Goal: Task Accomplishment & Management: Complete application form

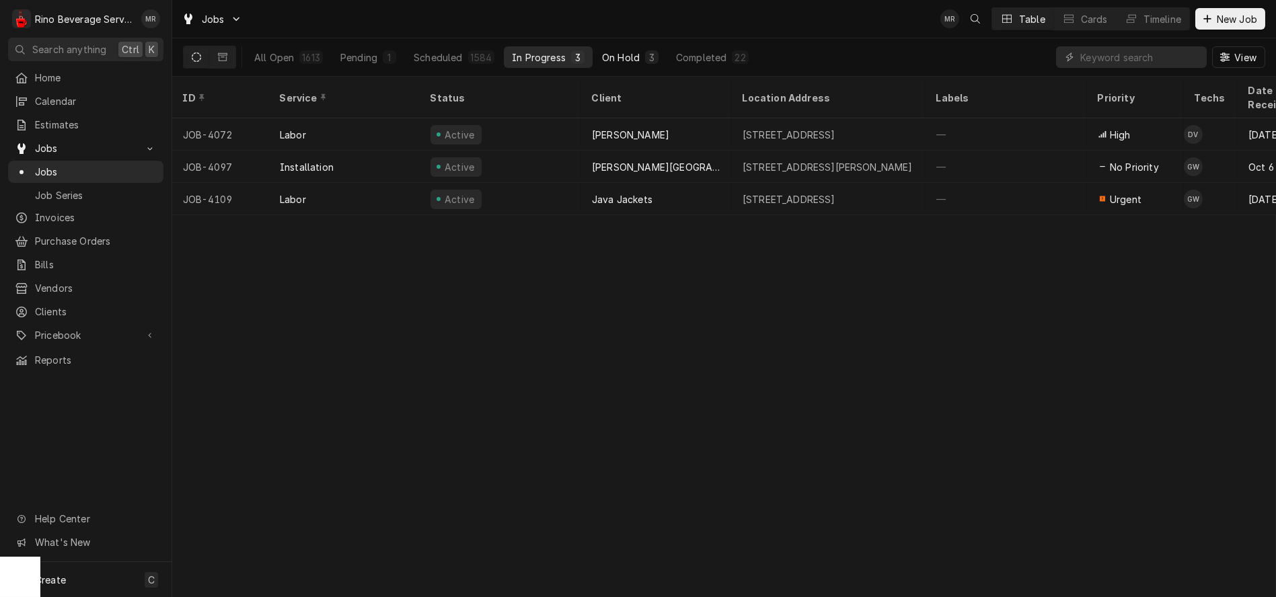
click at [636, 52] on div "On Hold" at bounding box center [621, 57] width 38 height 14
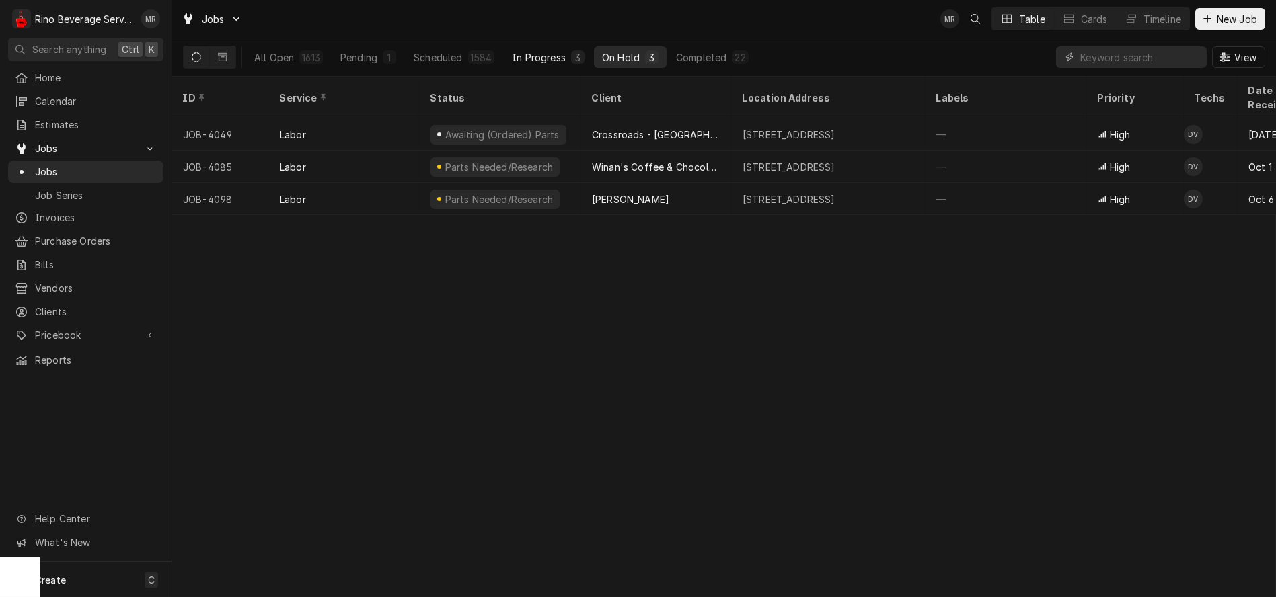
click at [549, 56] on div "In Progress" at bounding box center [539, 57] width 54 height 14
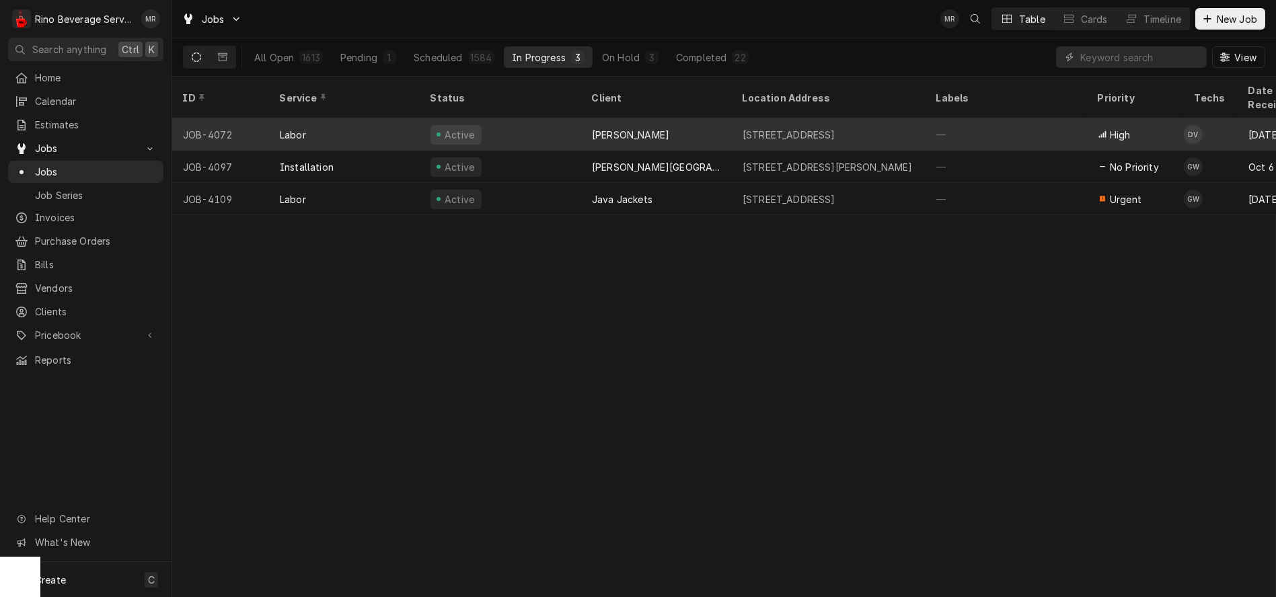
click at [569, 118] on div "Active" at bounding box center [500, 134] width 161 height 32
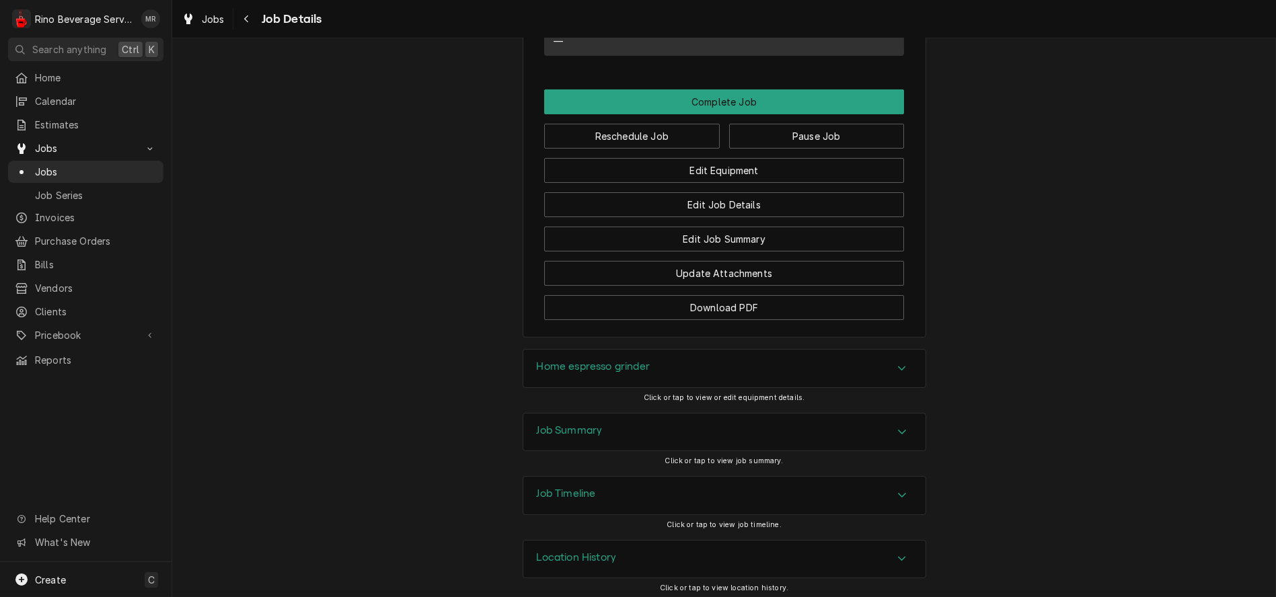
scroll to position [1085, 0]
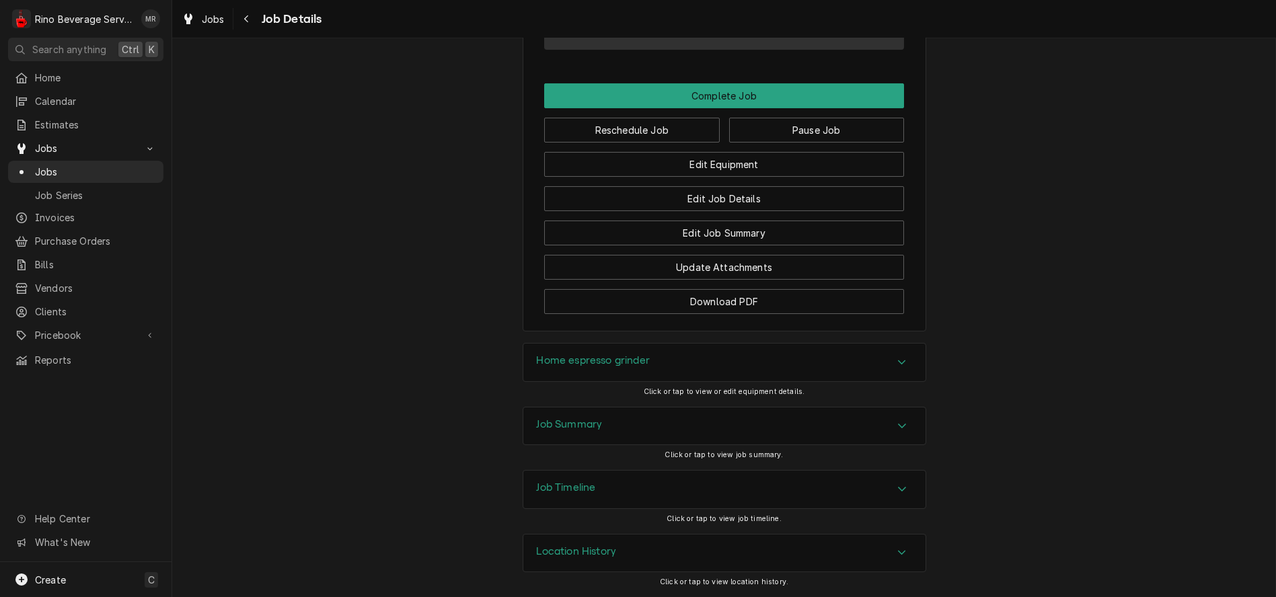
click at [561, 432] on div "Job Summary" at bounding box center [570, 426] width 66 height 16
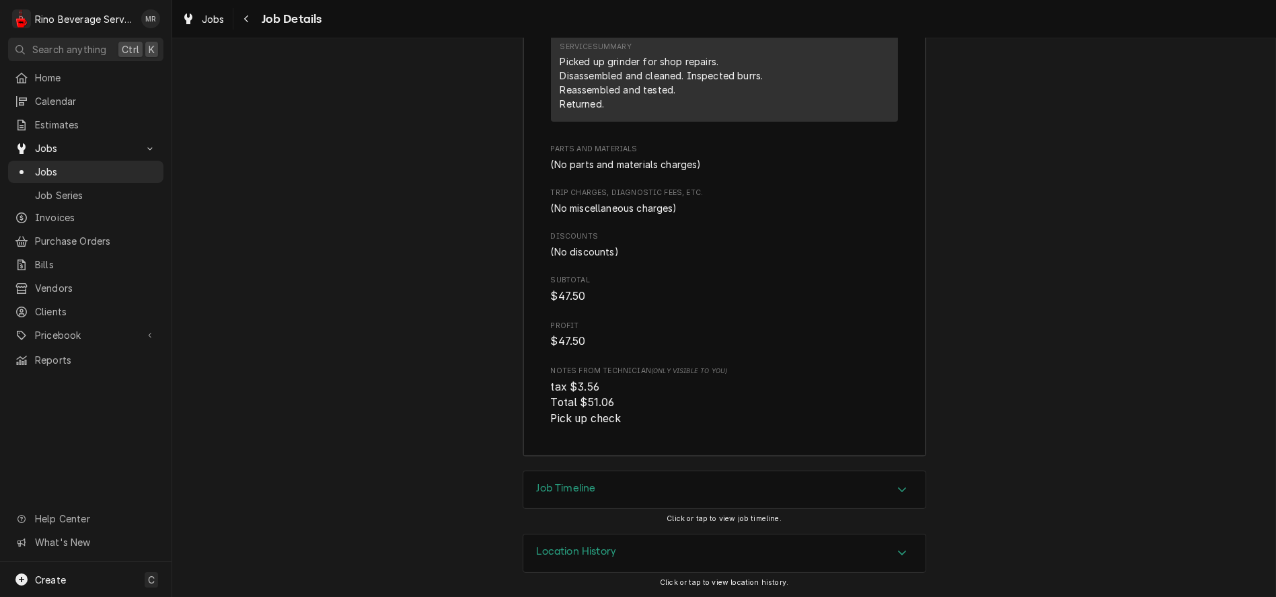
scroll to position [1817, 0]
click at [108, 165] on span "Jobs" at bounding box center [96, 172] width 122 height 14
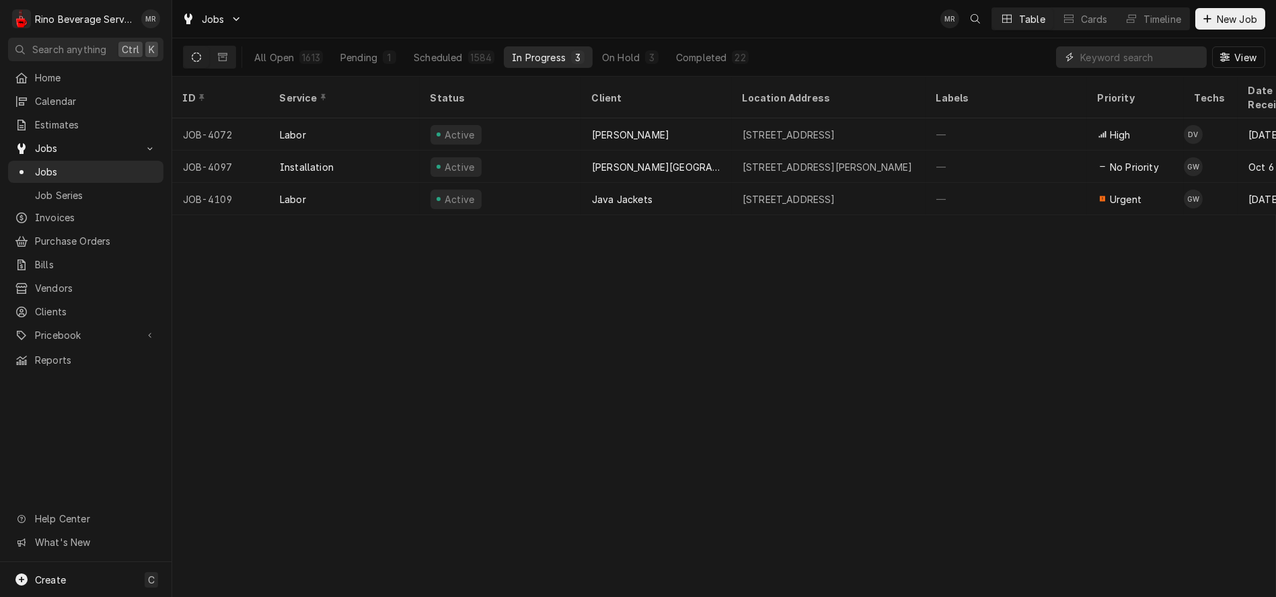
click at [1106, 56] on input "Dynamic Content Wrapper" at bounding box center [1140, 57] width 120 height 22
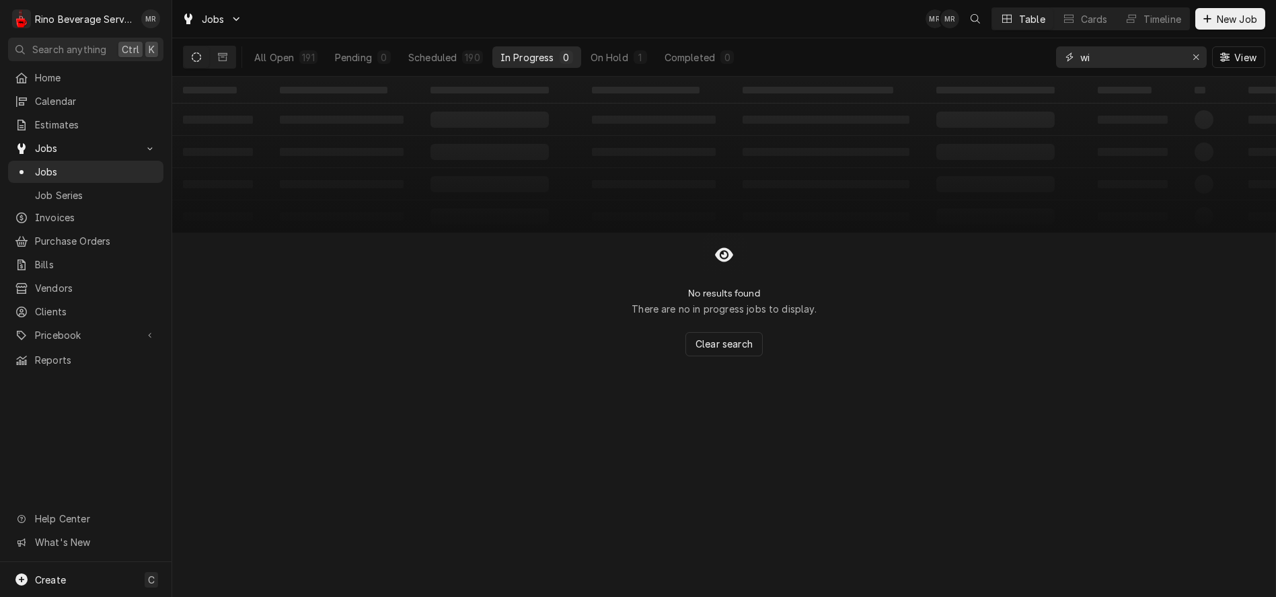
type input "w"
type input "grand"
click at [450, 50] on div "Scheduled" at bounding box center [432, 57] width 48 height 14
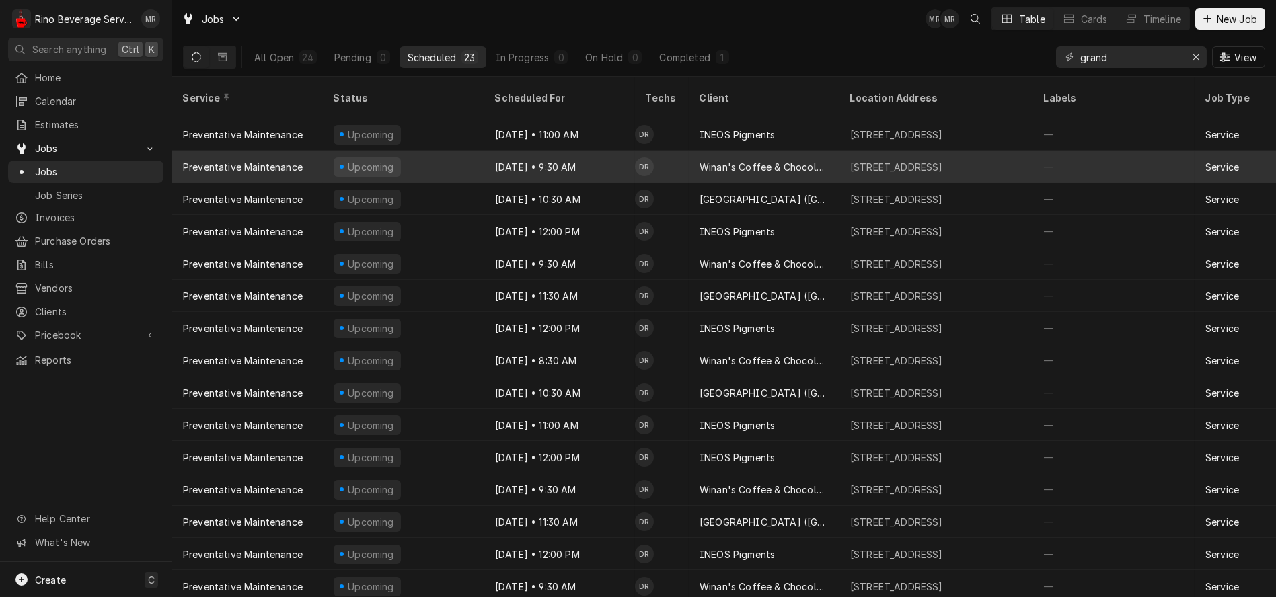
click at [445, 151] on div "Upcoming" at bounding box center [403, 167] width 161 height 32
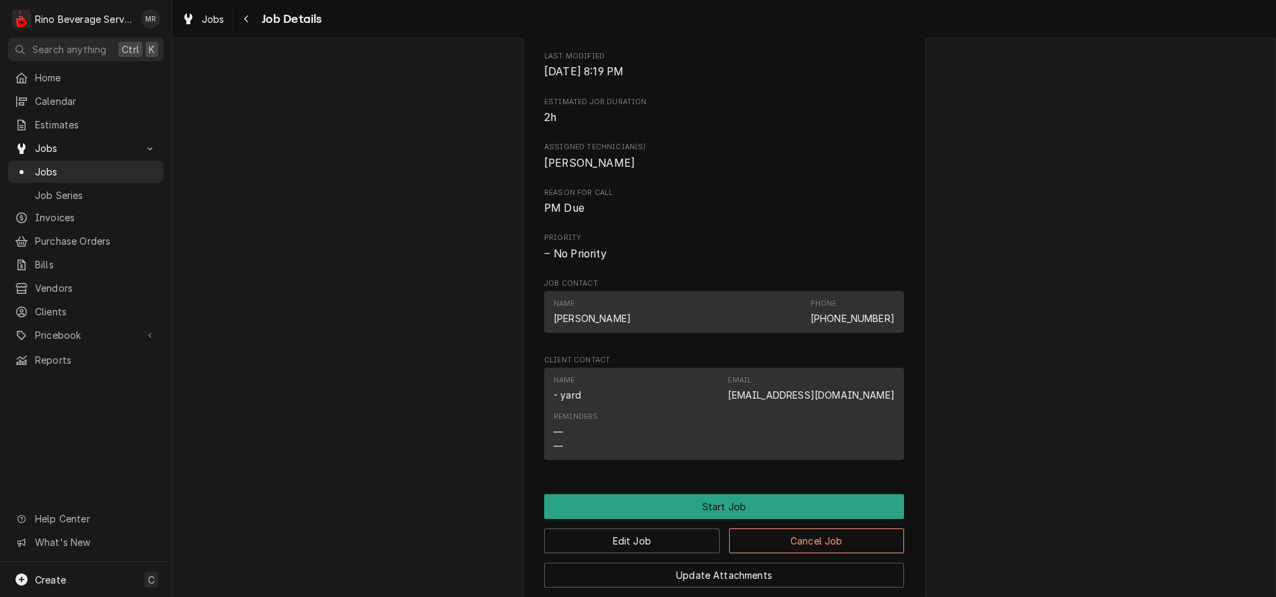
scroll to position [681, 0]
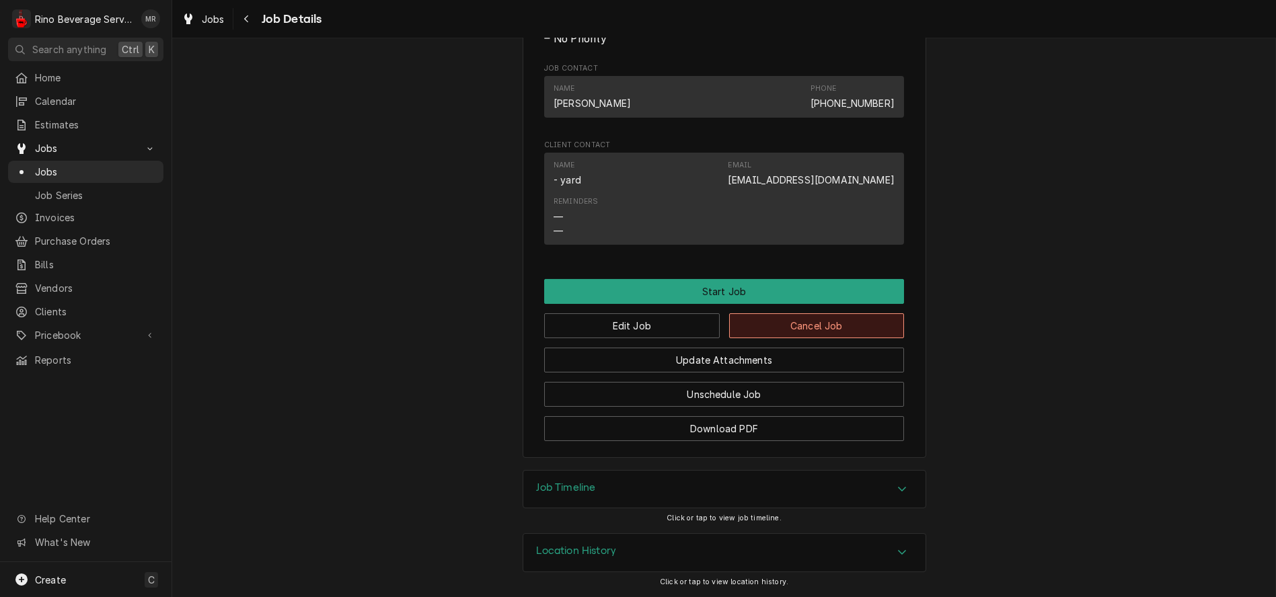
click at [831, 321] on button "Cancel Job" at bounding box center [817, 325] width 176 height 25
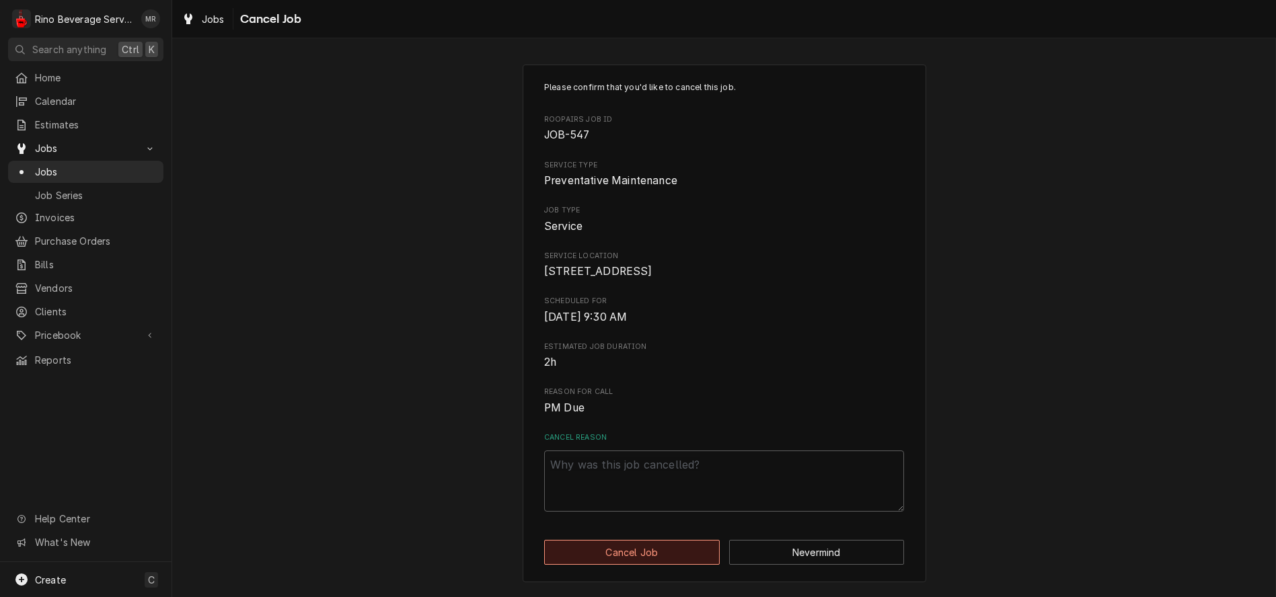
click at [648, 565] on button "Cancel Job" at bounding box center [632, 552] width 176 height 25
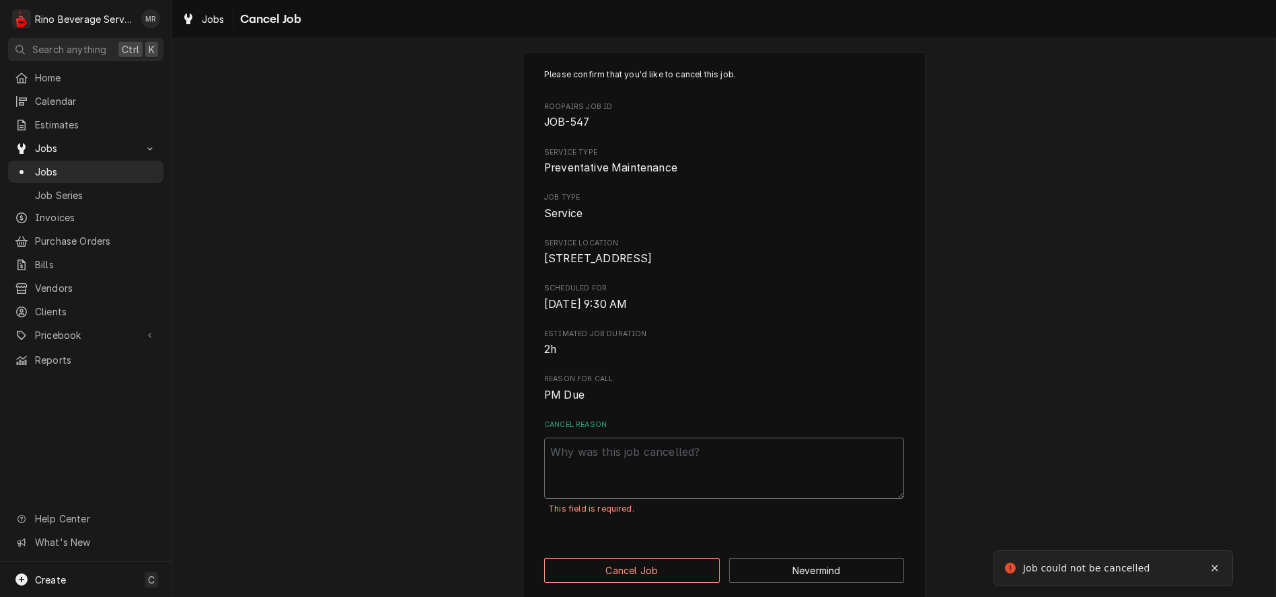
click at [572, 473] on textarea "Cancel Reason" at bounding box center [724, 468] width 360 height 61
type textarea "x"
type textarea "d"
type textarea "x"
type textarea "du"
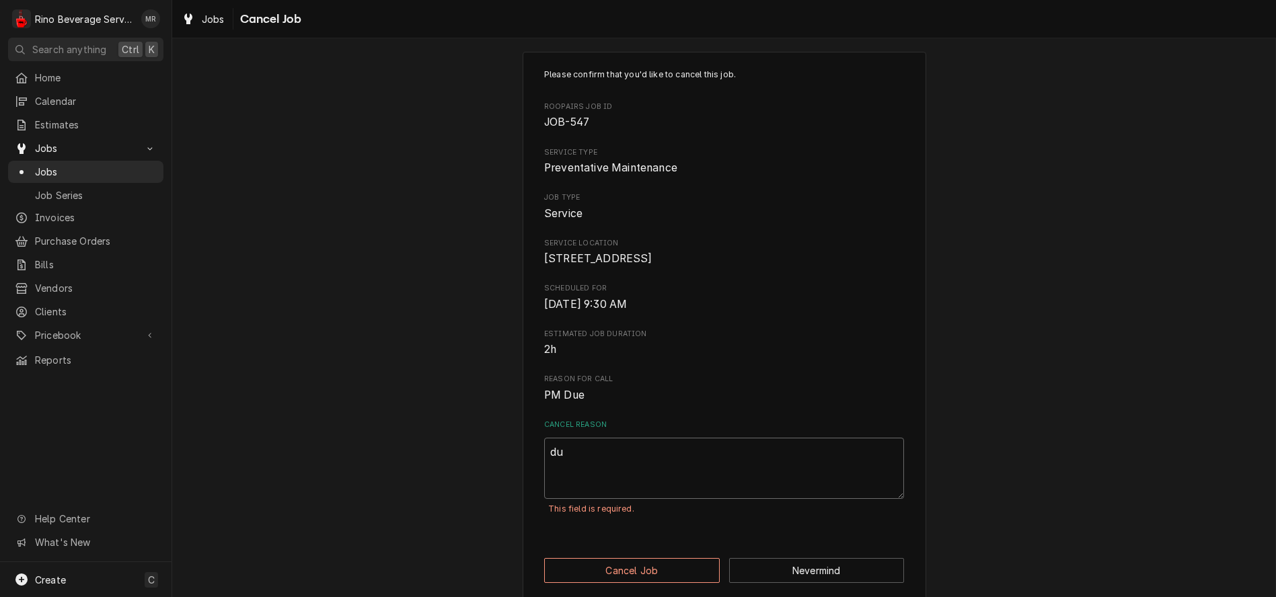
type textarea "x"
type textarea "dup"
type textarea "x"
type textarea "dupl"
type textarea "x"
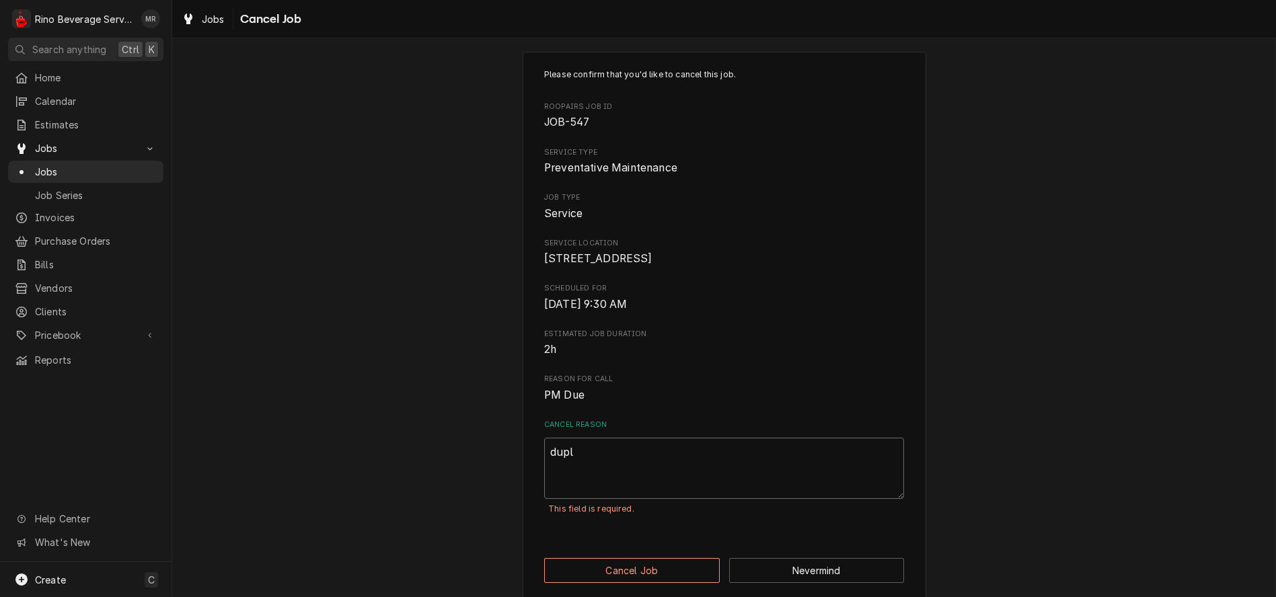
type textarea "dupli"
type textarea "x"
type textarea "duplit"
type textarea "x"
type textarea "dupli"
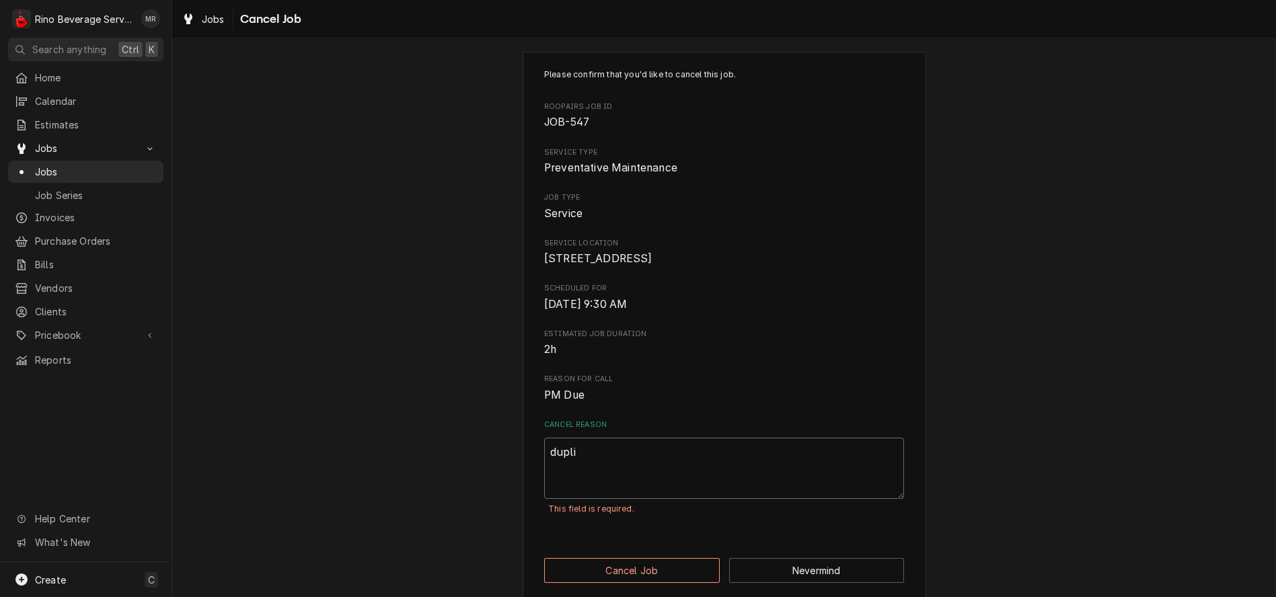
type textarea "x"
type textarea "dupl"
type textarea "x"
type textarea "dupli"
type textarea "x"
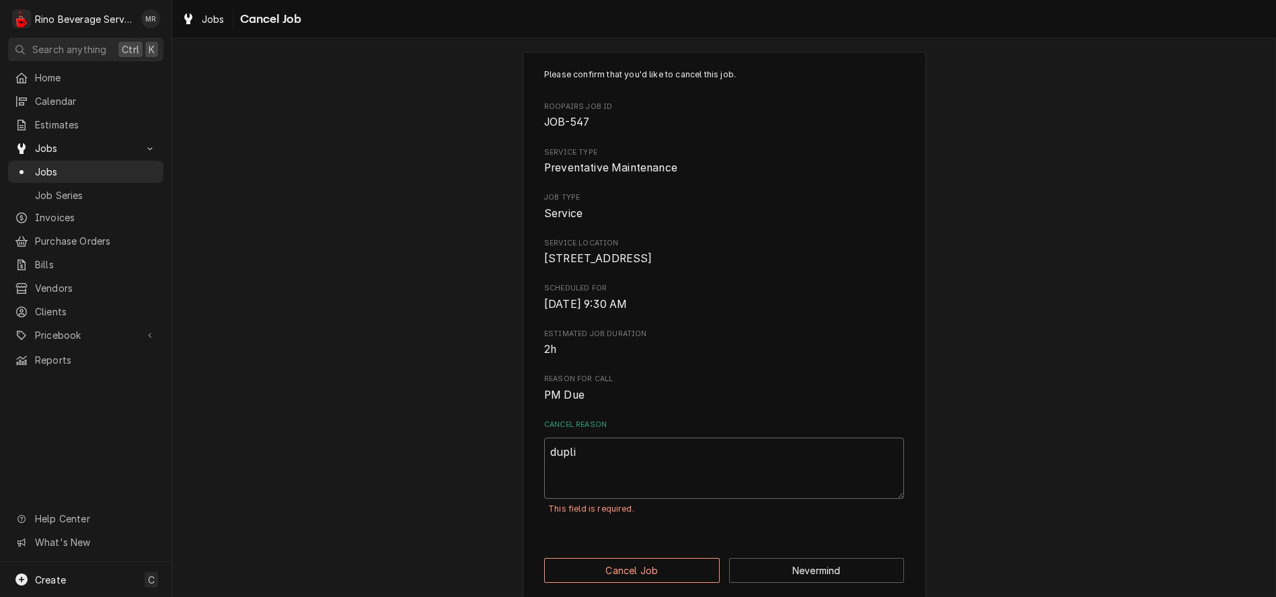
type textarea "duplic"
type textarea "x"
type textarea "duplica"
type textarea "x"
type textarea "duplicat"
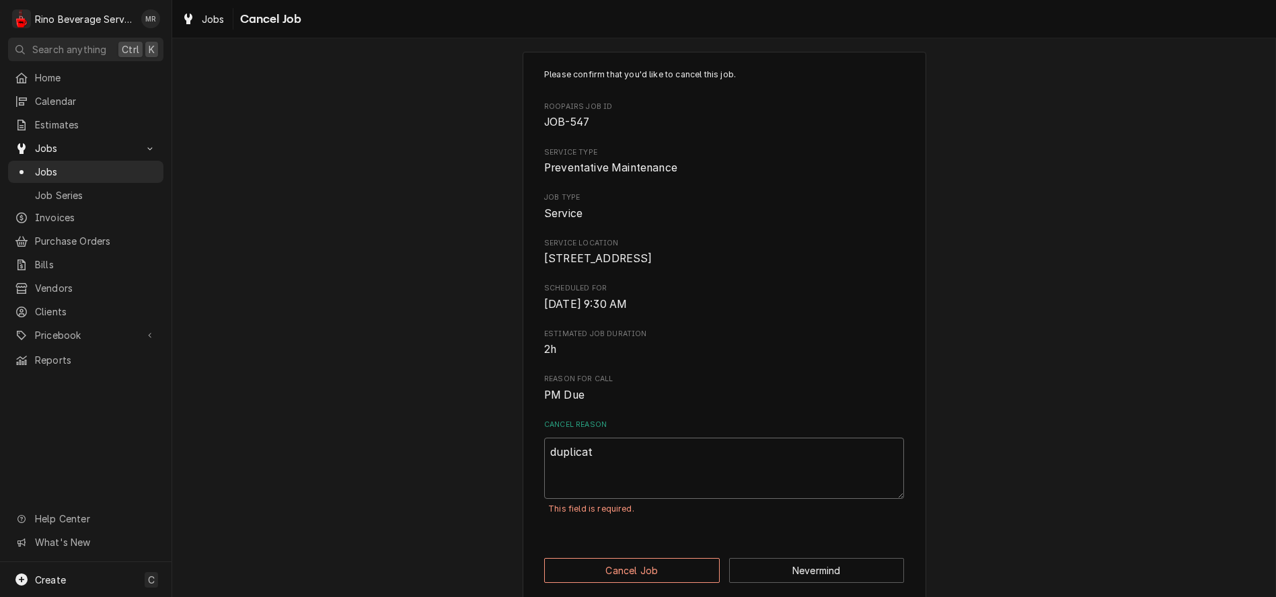
type textarea "x"
type textarea "duplicate"
click at [647, 583] on button "Cancel Job" at bounding box center [632, 570] width 176 height 25
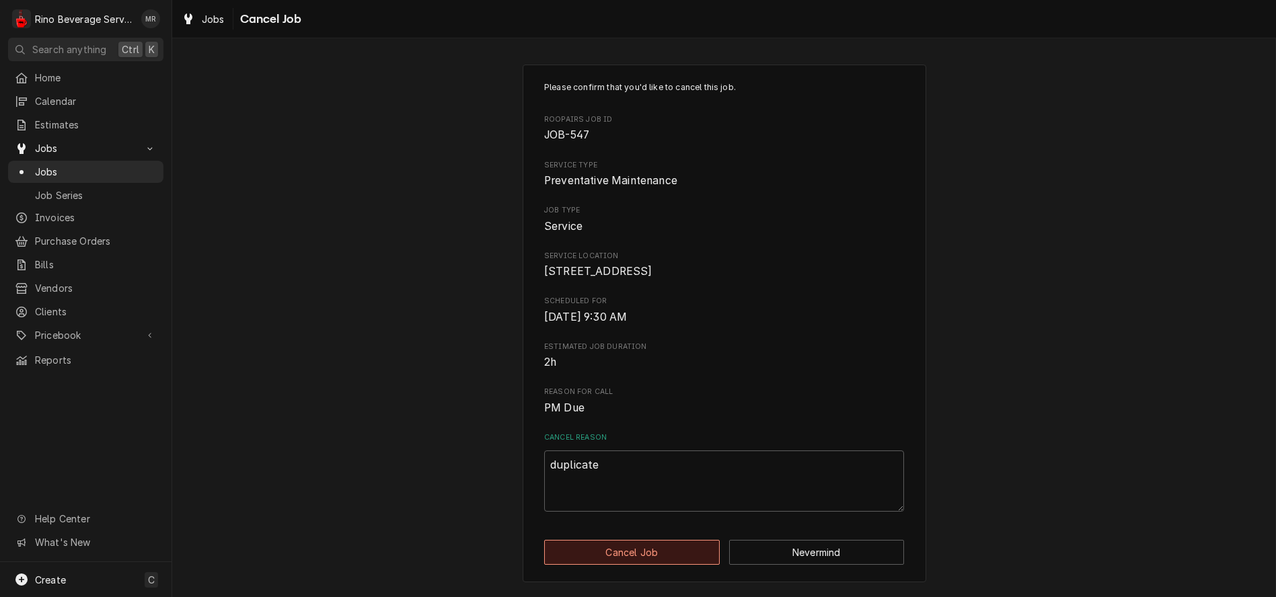
type textarea "x"
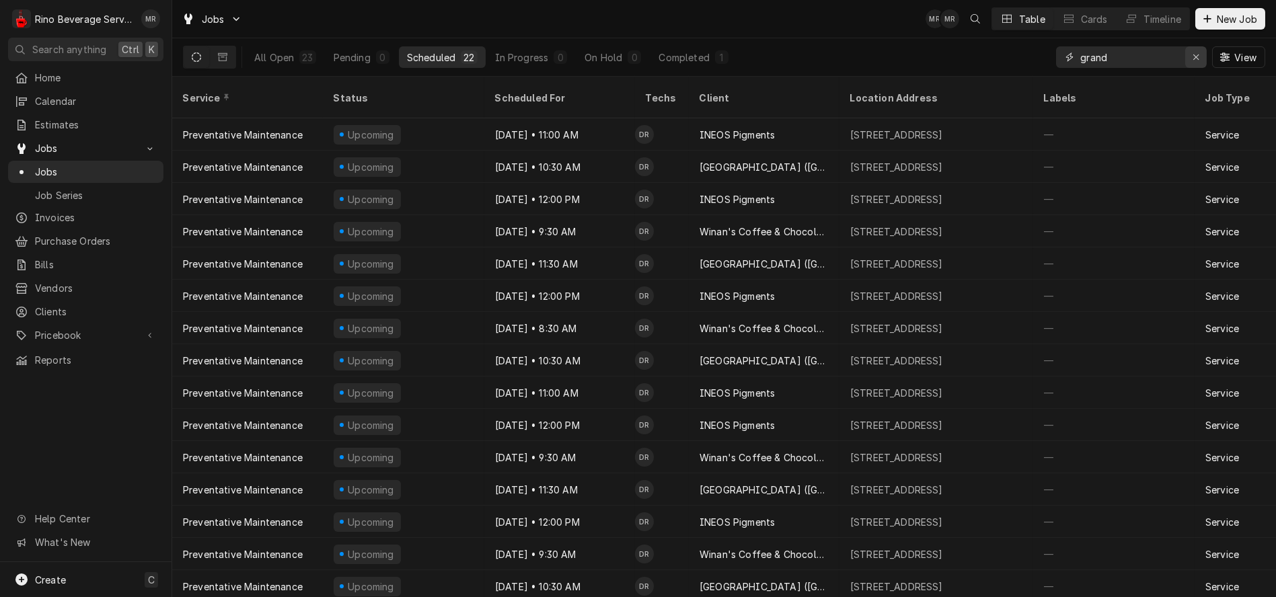
click at [1194, 59] on icon "Erase input" at bounding box center [1195, 56] width 7 height 9
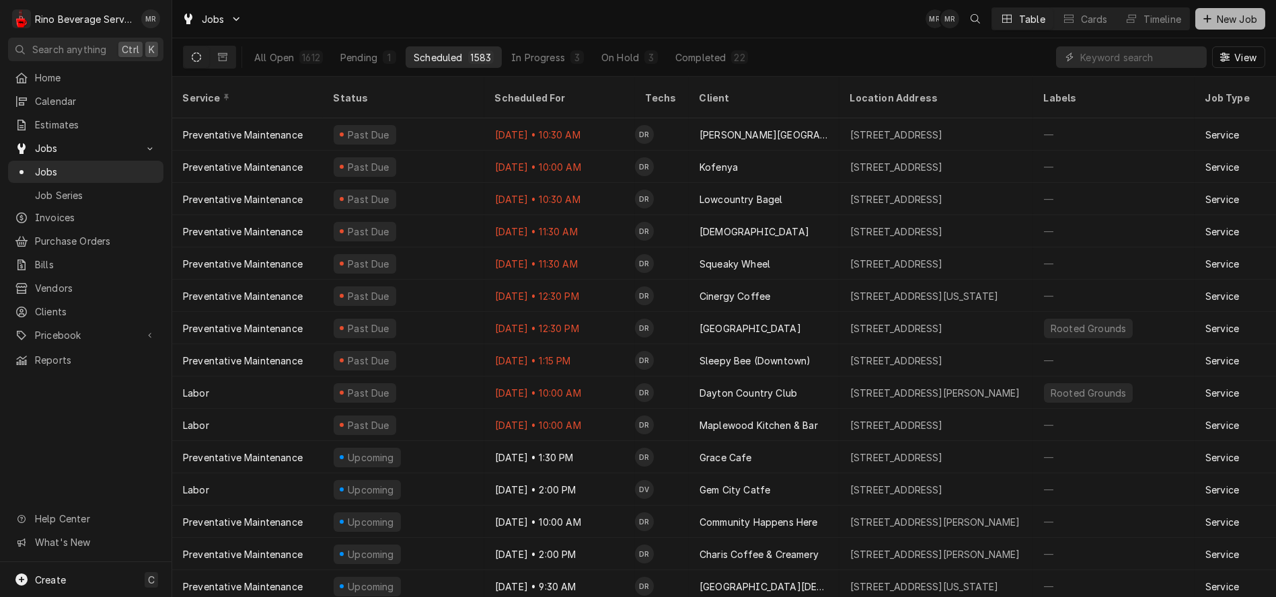
click at [1234, 15] on span "New Job" at bounding box center [1237, 19] width 46 height 14
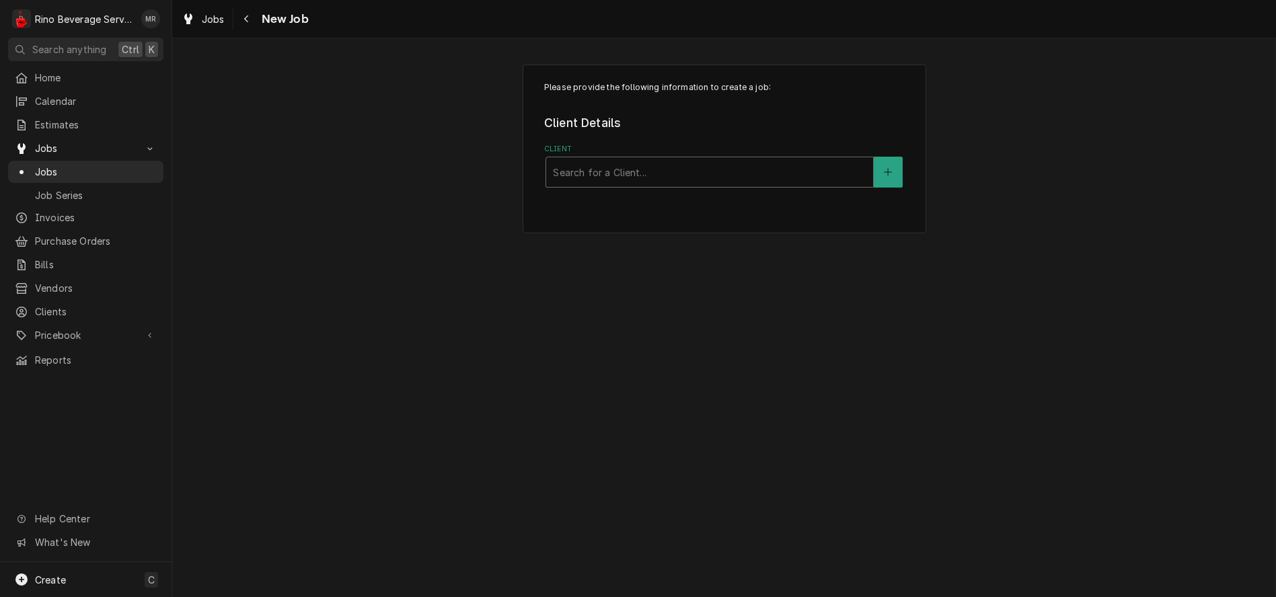
click at [721, 174] on div "Client" at bounding box center [709, 172] width 313 height 24
type input "grand"
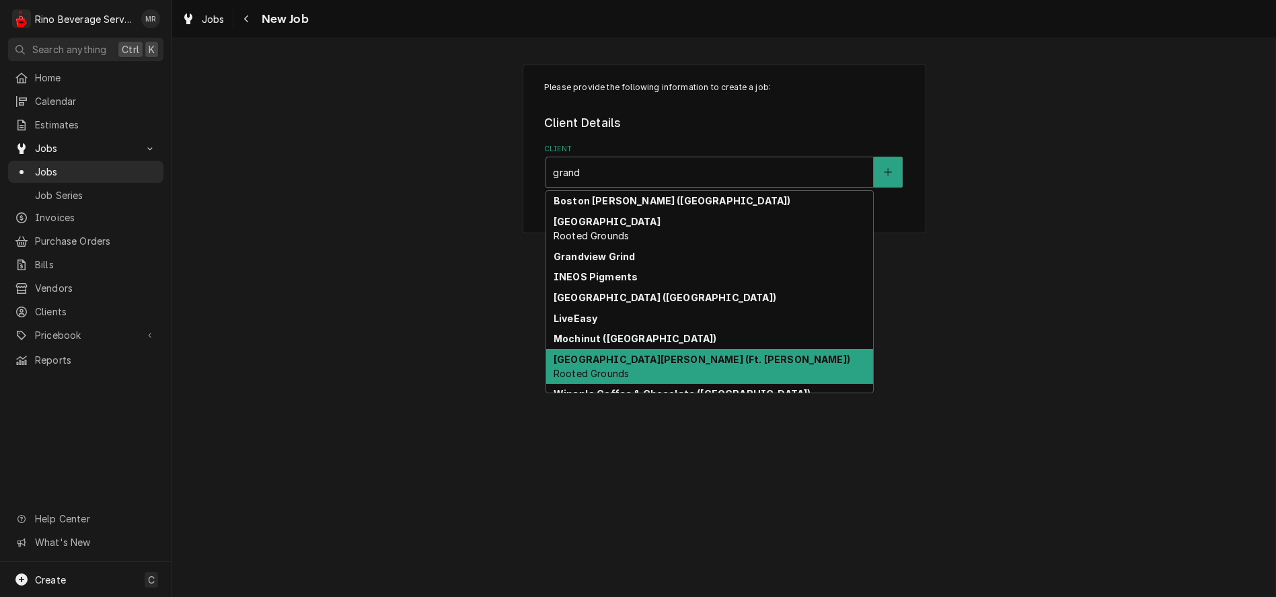
scroll to position [11, 0]
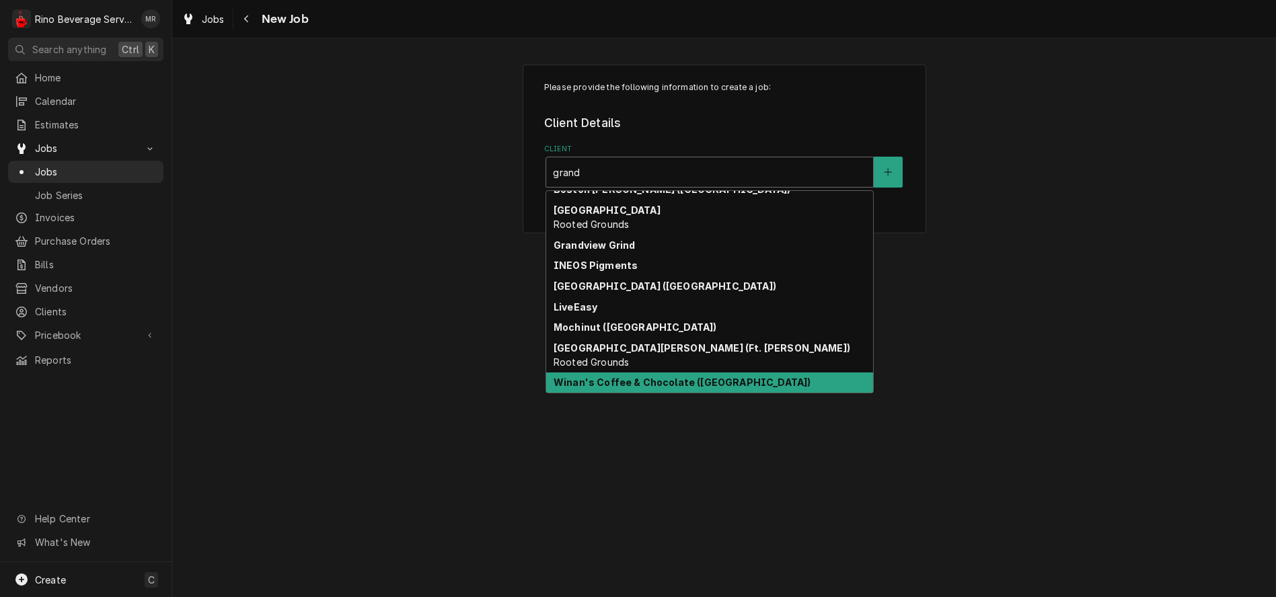
click at [782, 379] on div "Winan's Coffee & Chocolate (Grandview Yard)" at bounding box center [709, 383] width 327 height 21
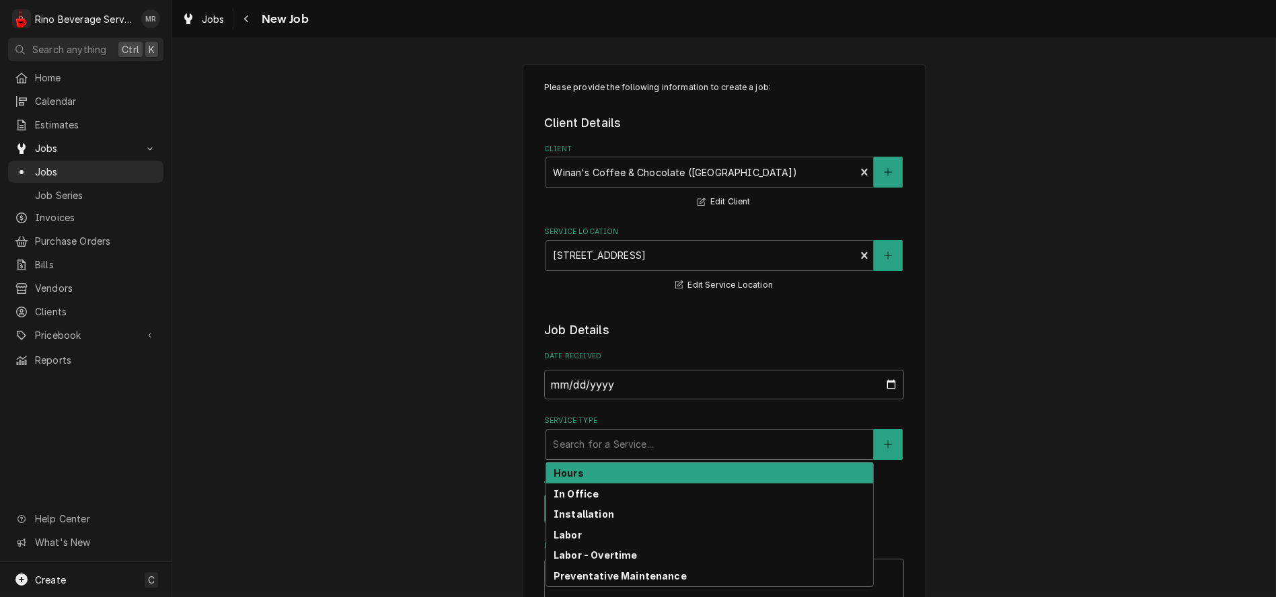
click at [620, 442] on div "Service Type" at bounding box center [709, 444] width 313 height 24
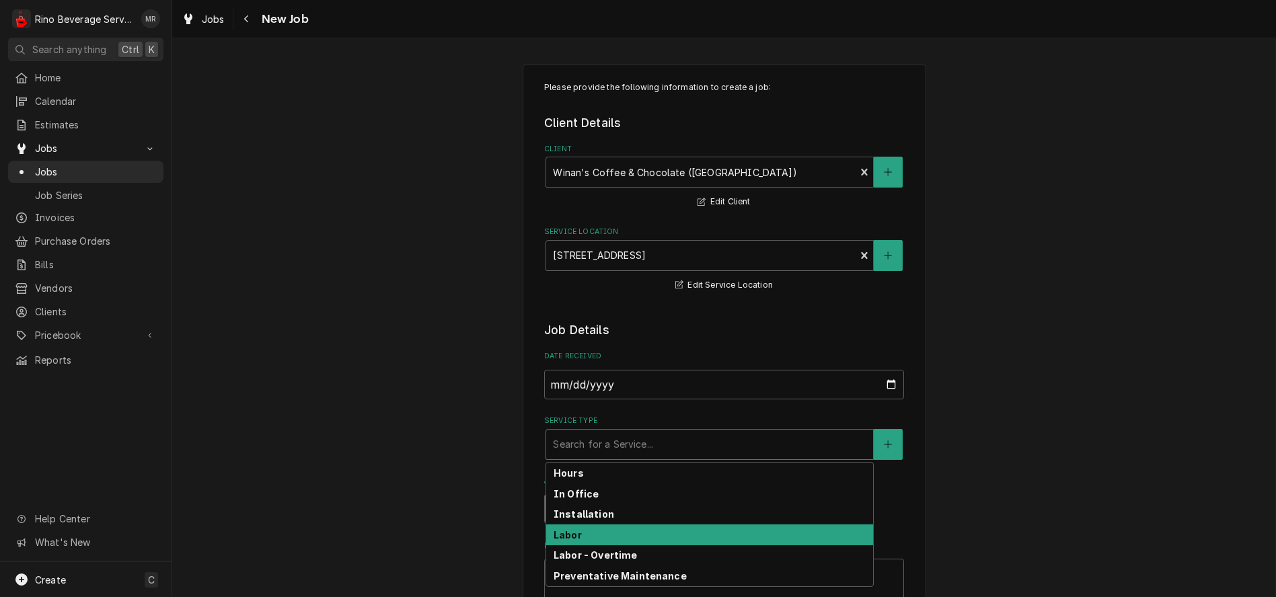
click at [594, 533] on div "Labor" at bounding box center [709, 535] width 327 height 21
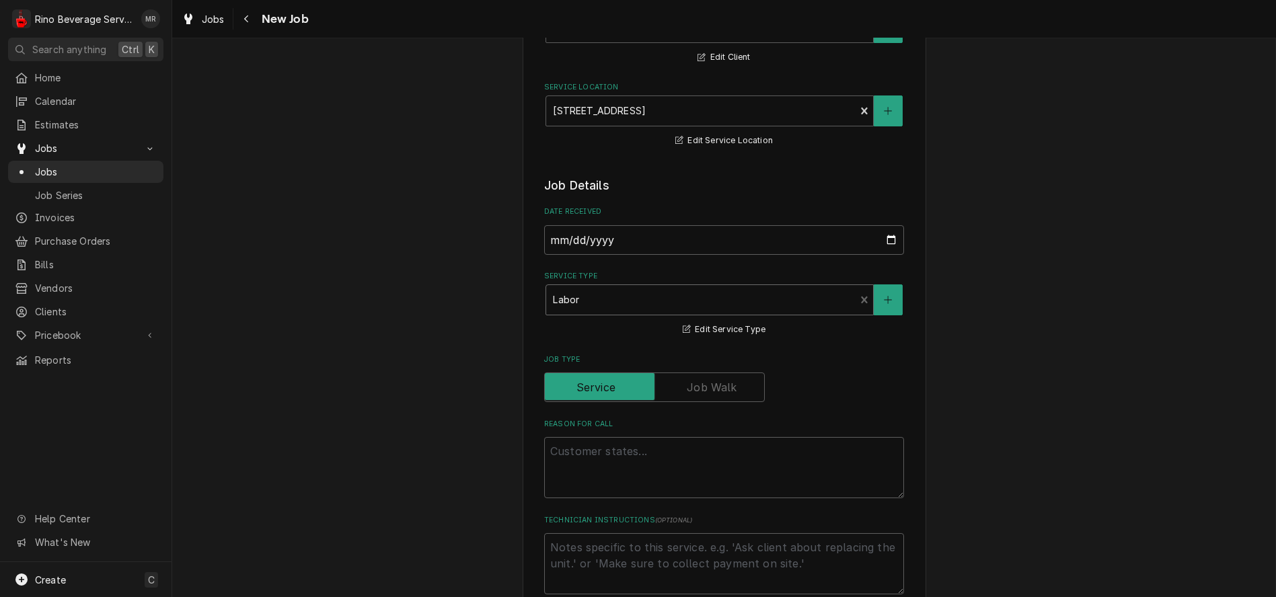
scroll to position [149, 0]
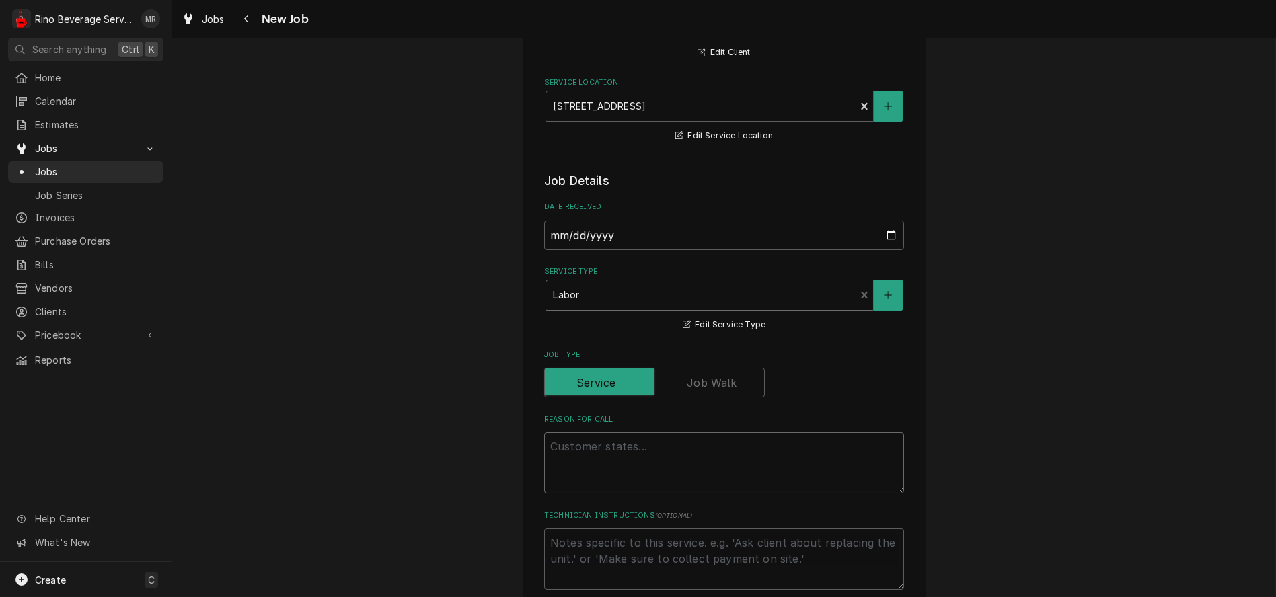
click at [566, 451] on textarea "Reason For Call" at bounding box center [724, 462] width 360 height 61
type textarea "x"
type textarea "e"
type textarea "x"
type textarea "es"
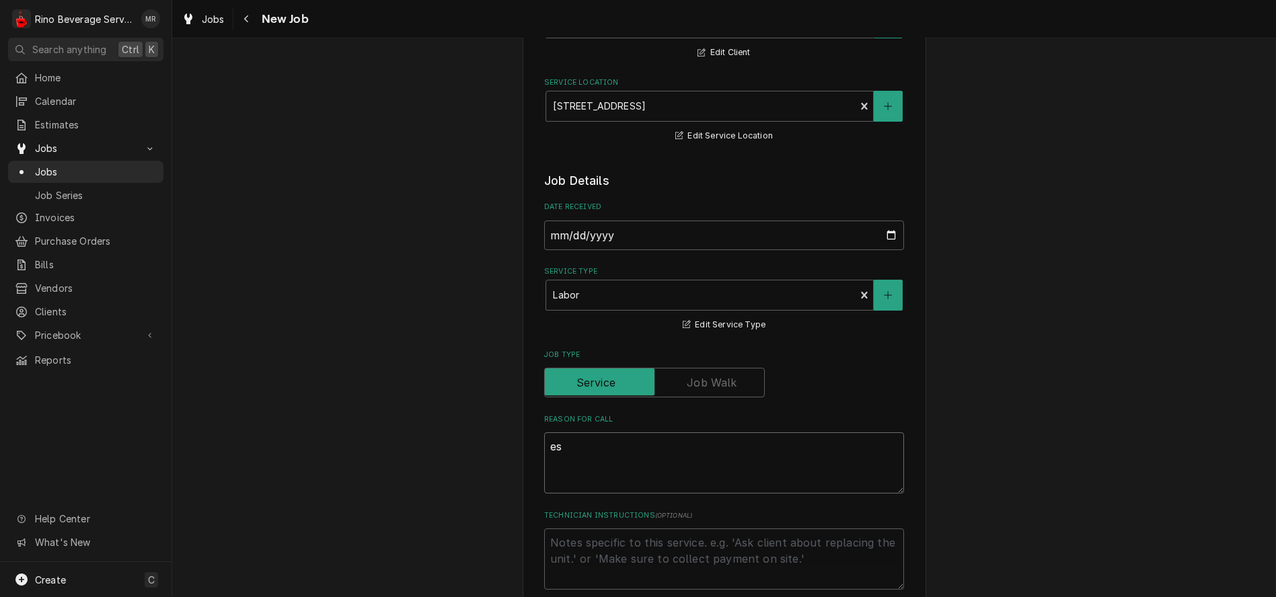
type textarea "x"
type textarea "esp"
type textarea "x"
type textarea "espr"
type textarea "x"
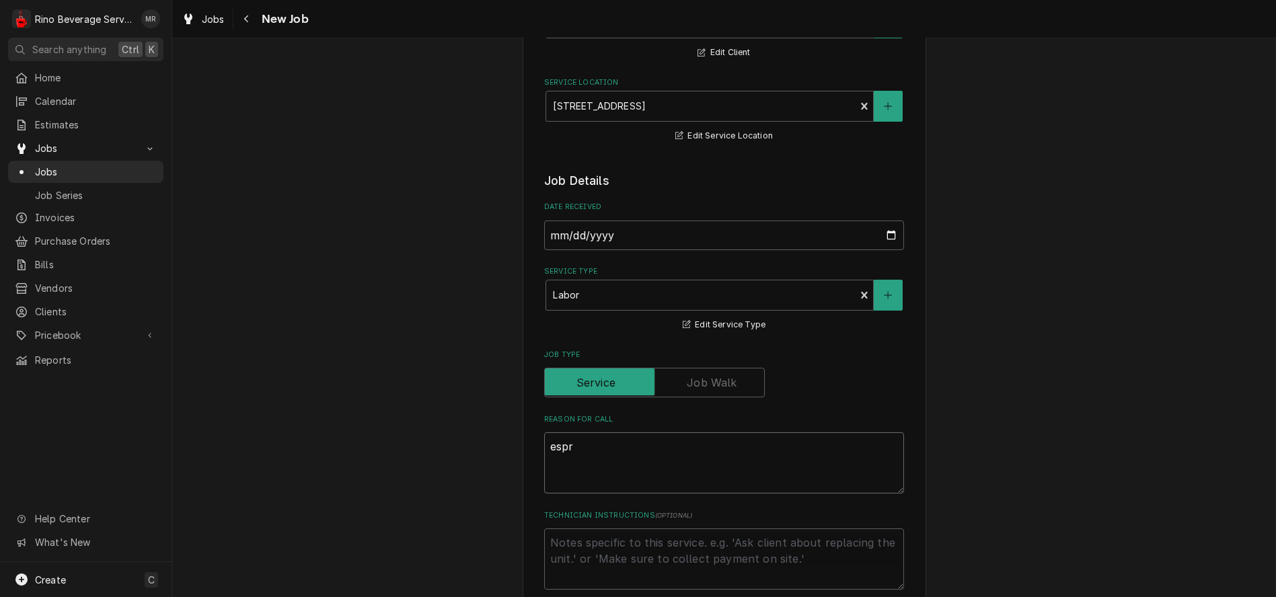
type textarea "espre"
type textarea "x"
type textarea "espres"
type textarea "x"
type textarea "espress"
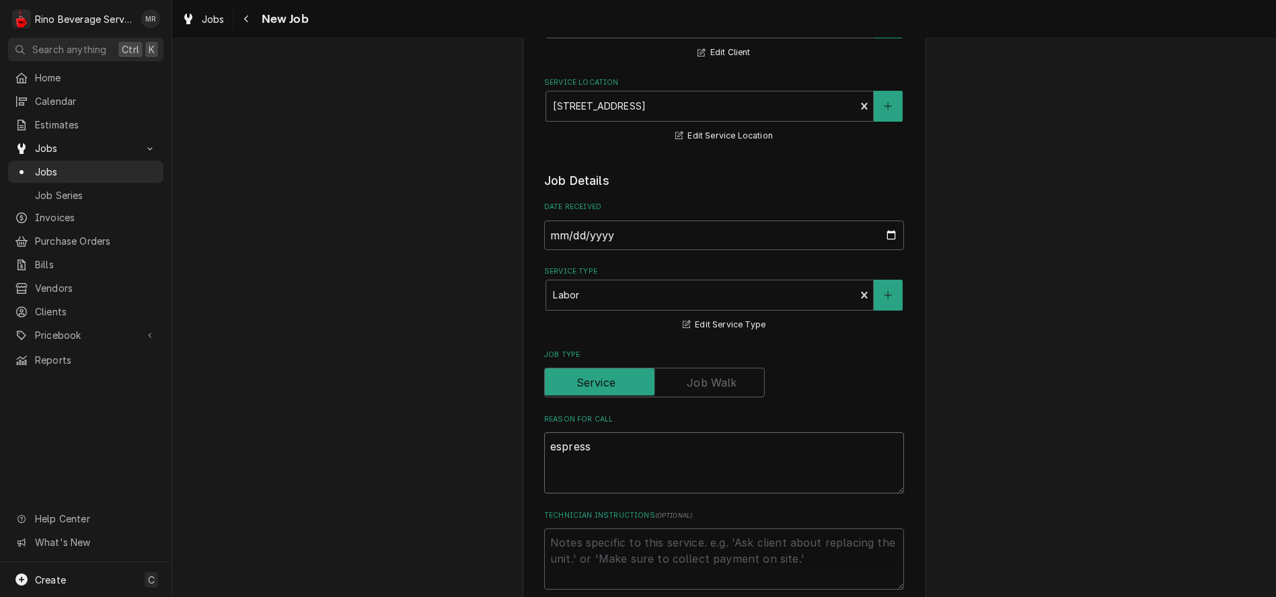
type textarea "x"
type textarea "espresso"
type textarea "x"
type textarea "espresso"
type textarea "x"
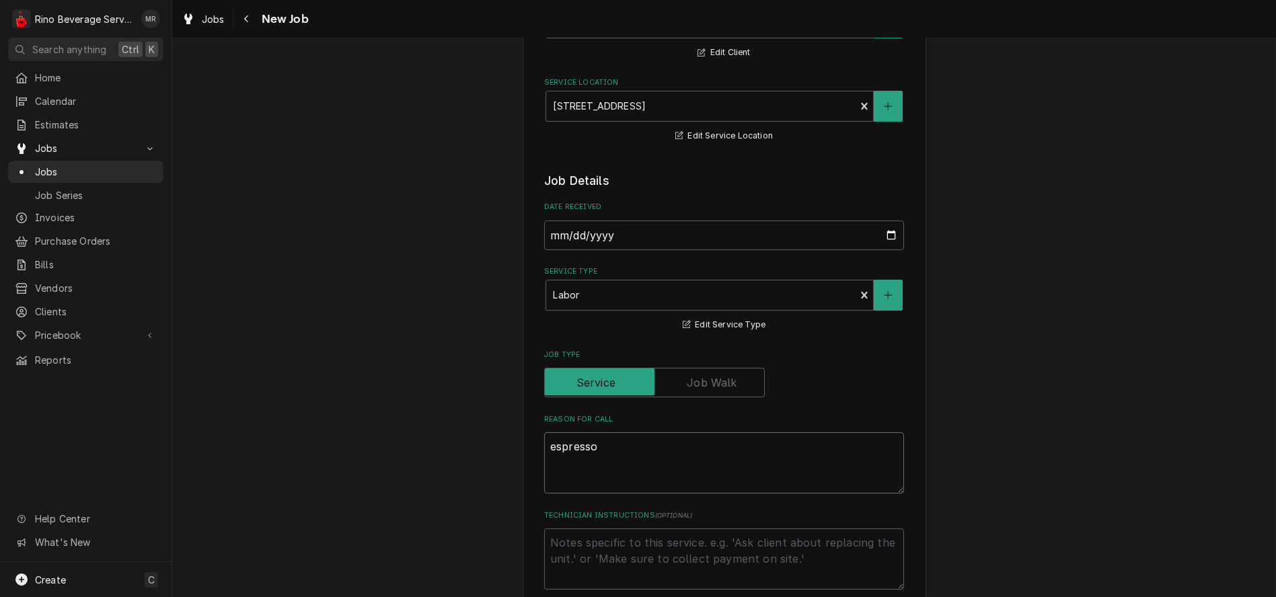
type textarea "espresso m"
type textarea "x"
type textarea "espresso ma"
type textarea "x"
type textarea "espresso mac"
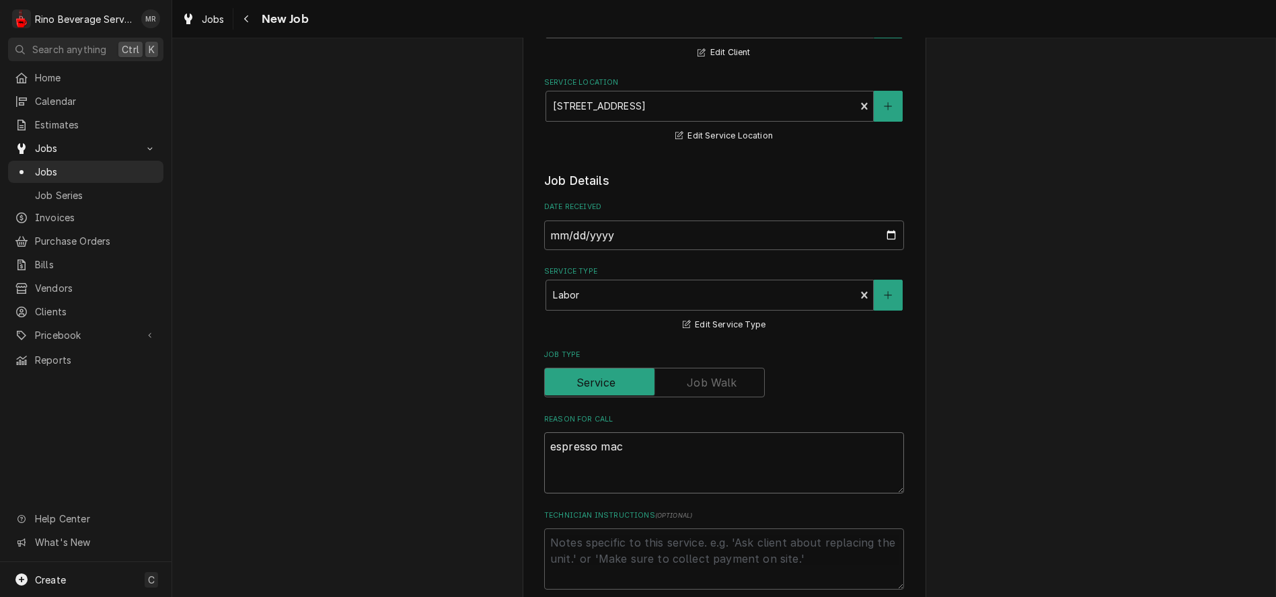
type textarea "x"
type textarea "espresso mach"
type textarea "x"
type textarea "espresso machi"
type textarea "x"
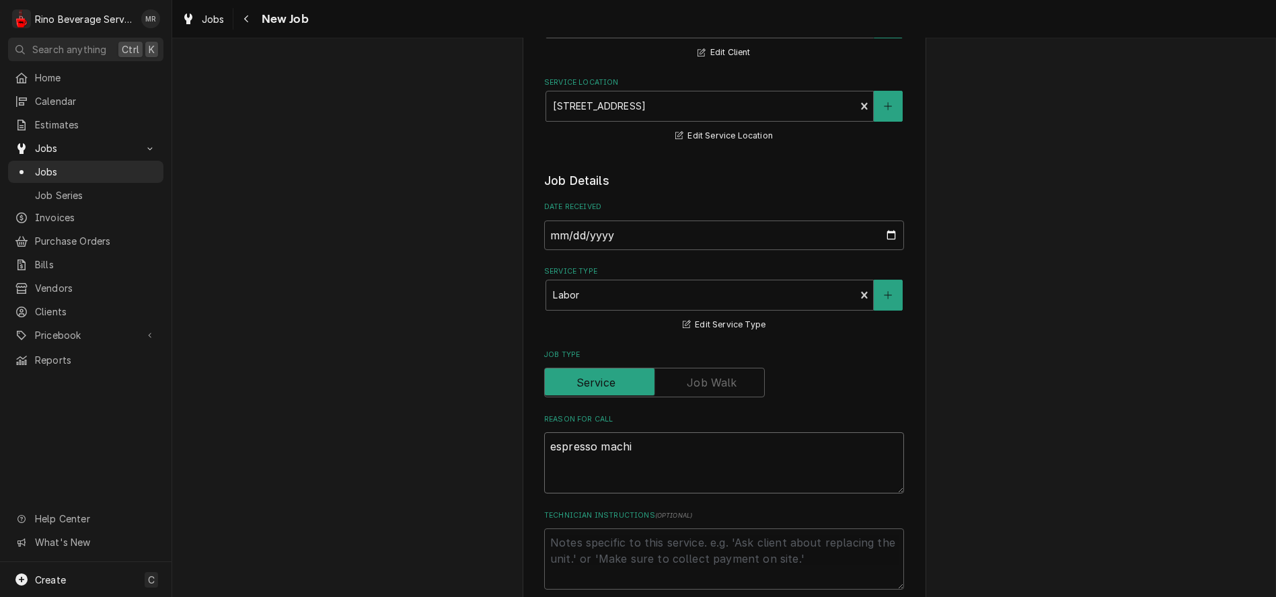
type textarea "espresso machin"
type textarea "x"
type textarea "espresso machine"
type textarea "x"
type textarea "espresso machine"
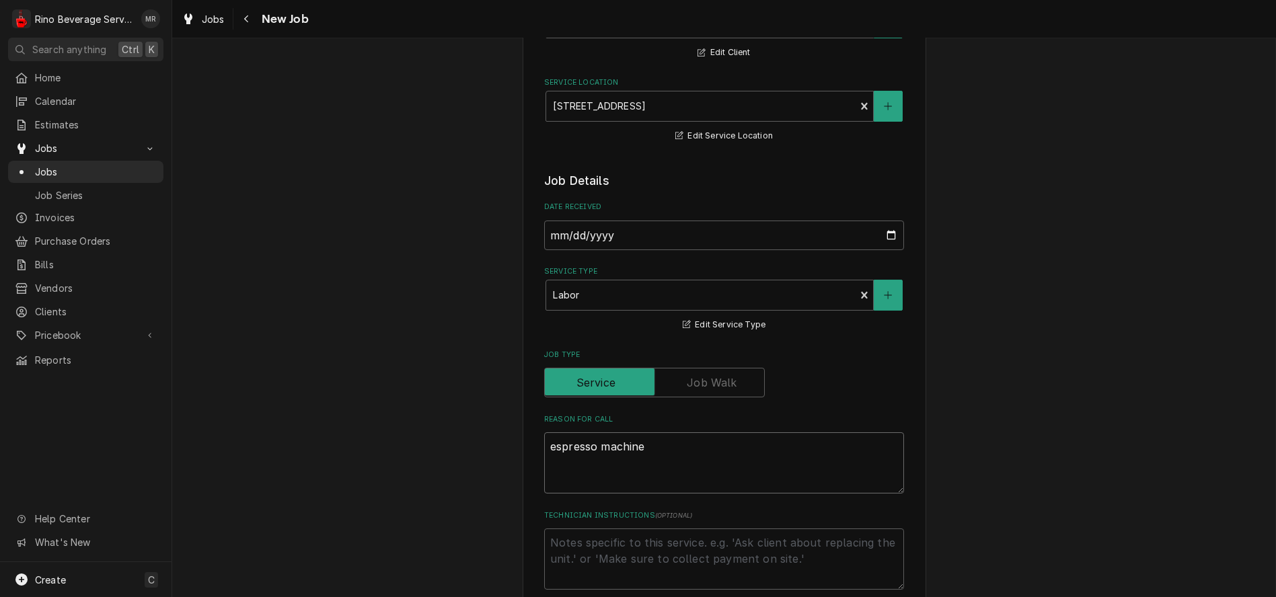
type textarea "x"
type textarea "espresso machine l"
type textarea "x"
type textarea "espresso machine le"
type textarea "x"
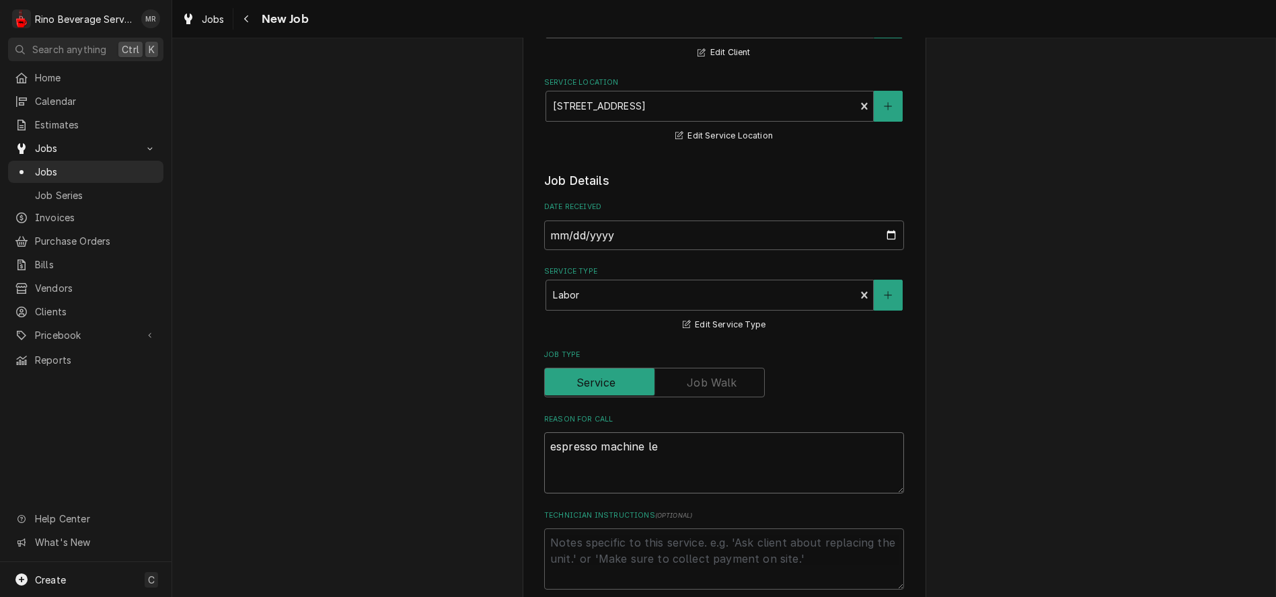
type textarea "espresso machine lea"
type textarea "x"
type textarea "espresso machine leak"
type textarea "x"
type textarea "espresso machine leaki"
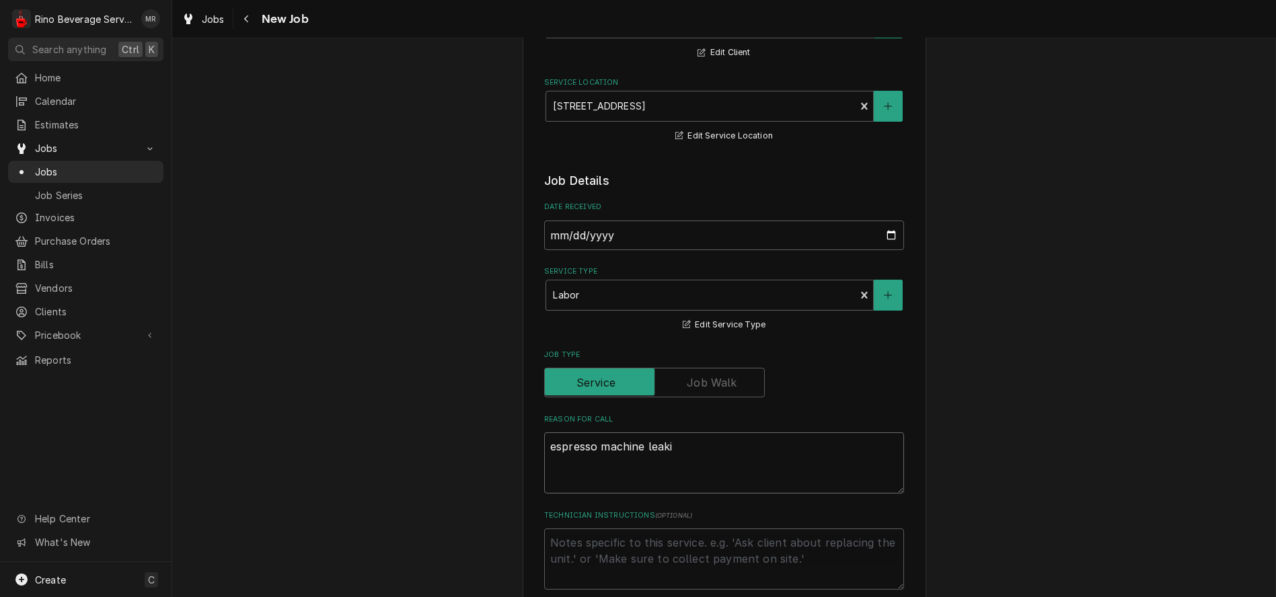
type textarea "x"
type textarea "espresso machine leakin"
type textarea "x"
type textarea "espresso machine leaking"
type textarea "x"
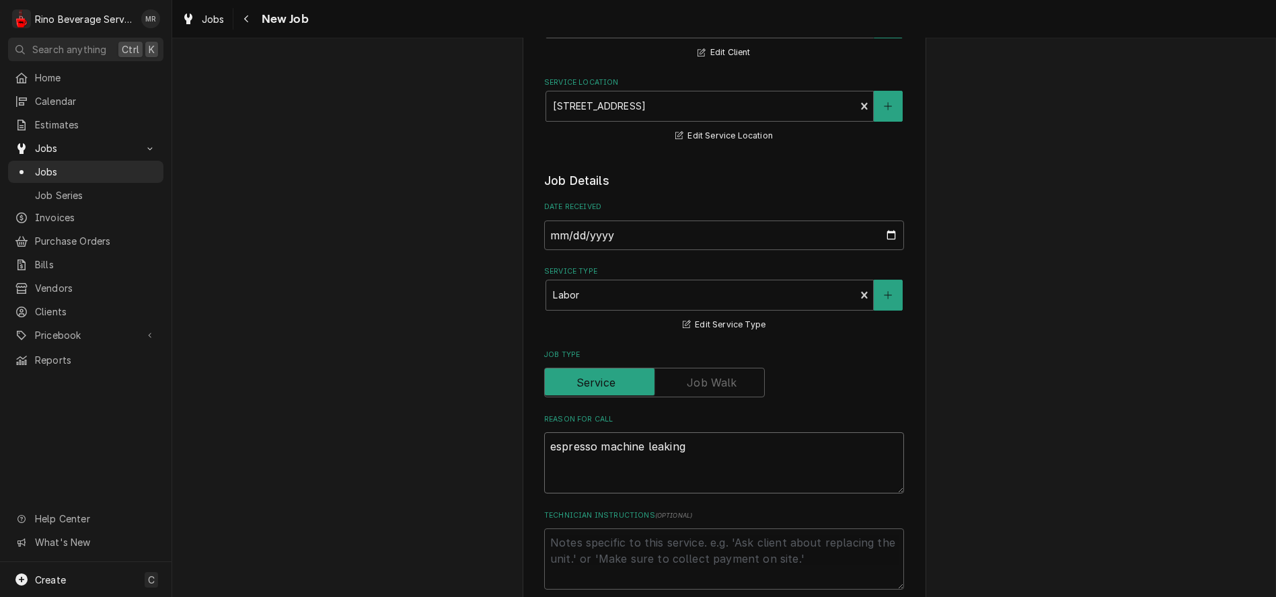
type textarea "espresso machine leaking"
type textarea "x"
type textarea "espresso machine leaking o"
type textarea "x"
type textarea "espresso machine leaking on"
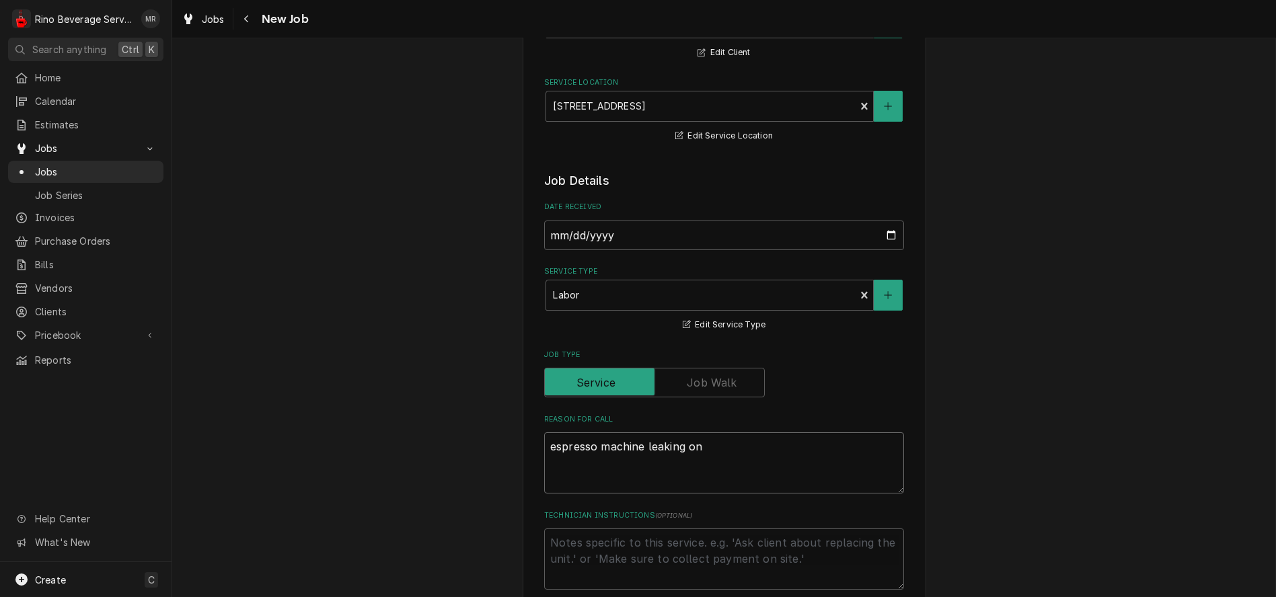
type textarea "x"
type textarea "espresso machine leaking ont"
type textarea "x"
type textarea "espresso machine leaking onto"
type textarea "x"
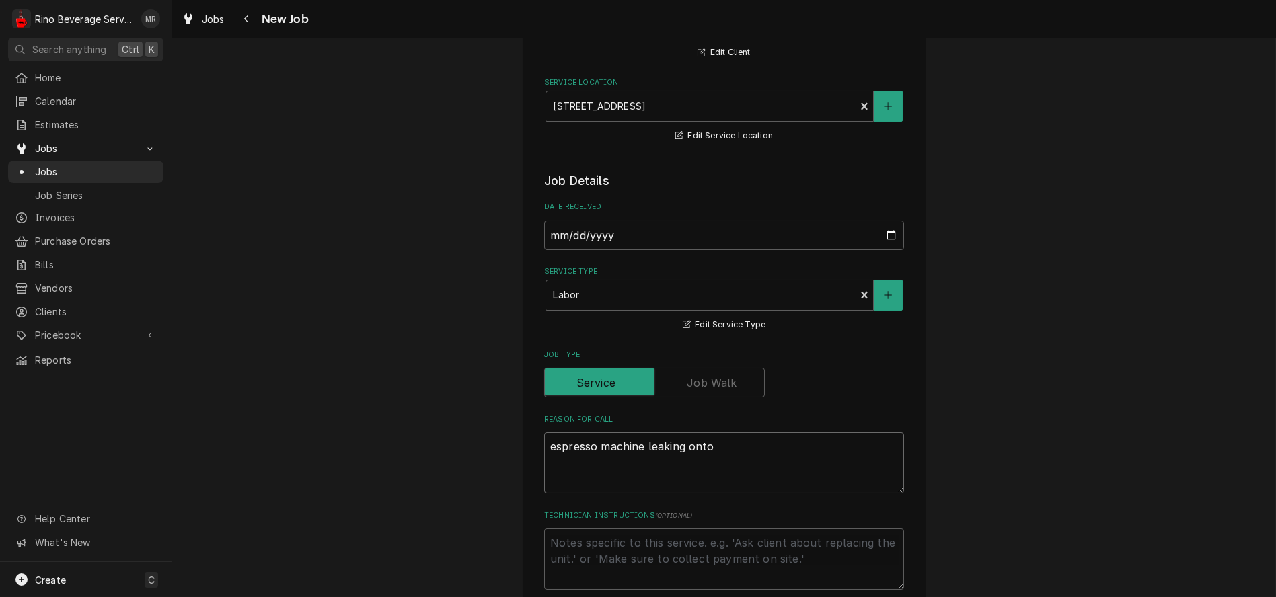
type textarea "espresso machine leaking onto"
type textarea "x"
type textarea "espresso machine leaking onto c"
type textarea "x"
type textarea "espresso machine leaking onto co"
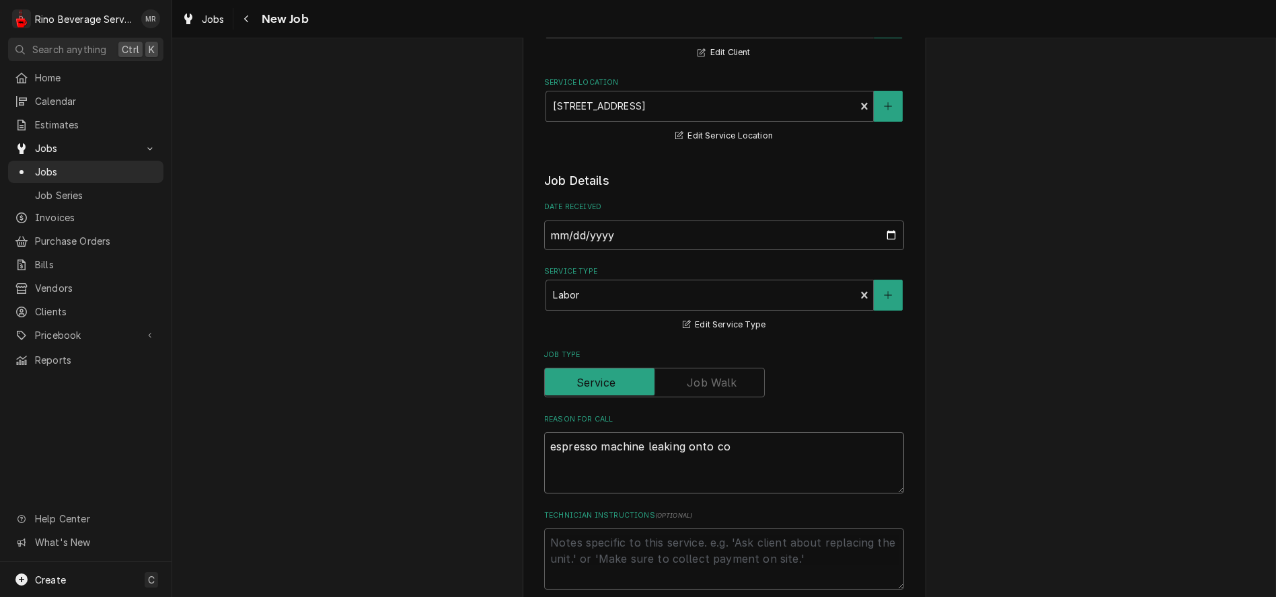
type textarea "x"
type textarea "espresso machine leaking onto cou"
type textarea "x"
type textarea "espresso machine leaking onto coun"
type textarea "x"
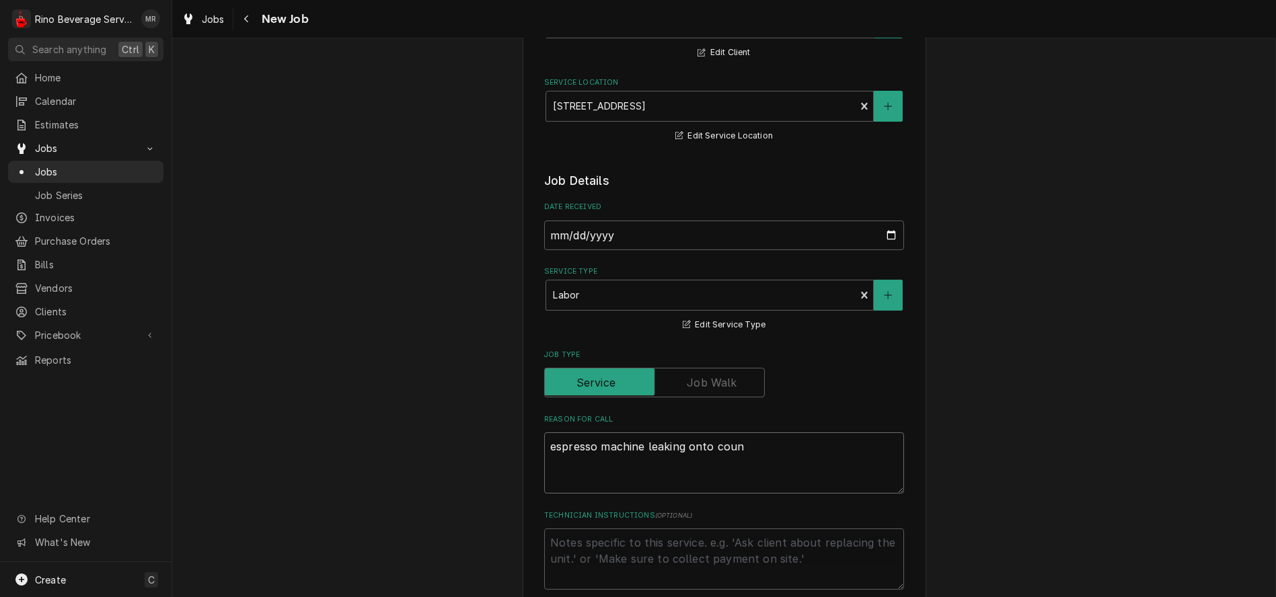
type textarea "espresso machine leaking onto count"
type textarea "x"
type textarea "espresso machine leaking onto counte"
type textarea "x"
type textarea "espresso machine leaking onto counter"
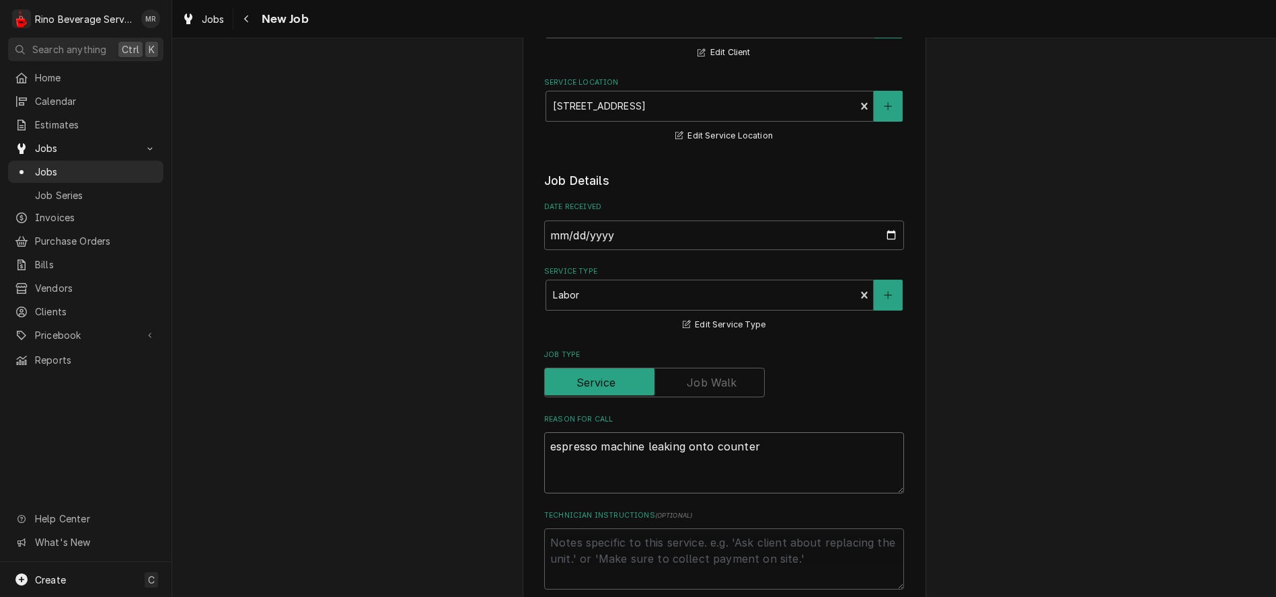
type textarea "x"
type textarea "espresso machine leaking onto counter"
type textarea "x"
type textarea "espresso machine leaking onto counter"
type textarea "x"
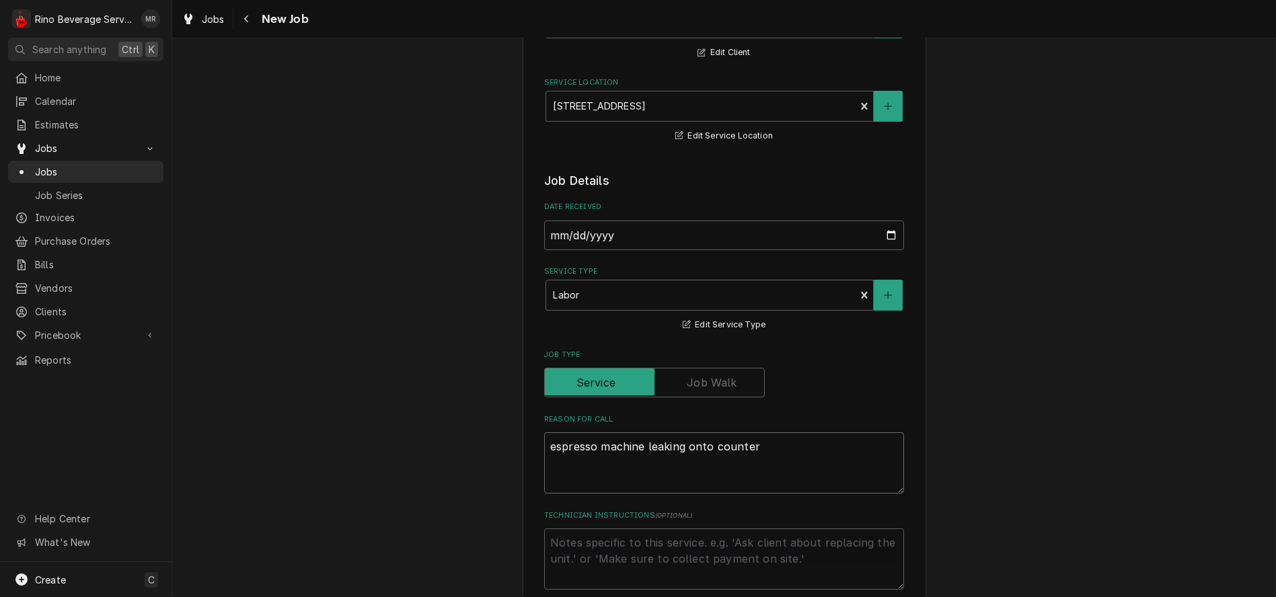
type textarea "espresso machine leaking onto counter r"
type textarea "x"
type textarea "espresso machine leaking onto counter ro"
type textarea "x"
type textarea "espresso machine leaking onto counter rom"
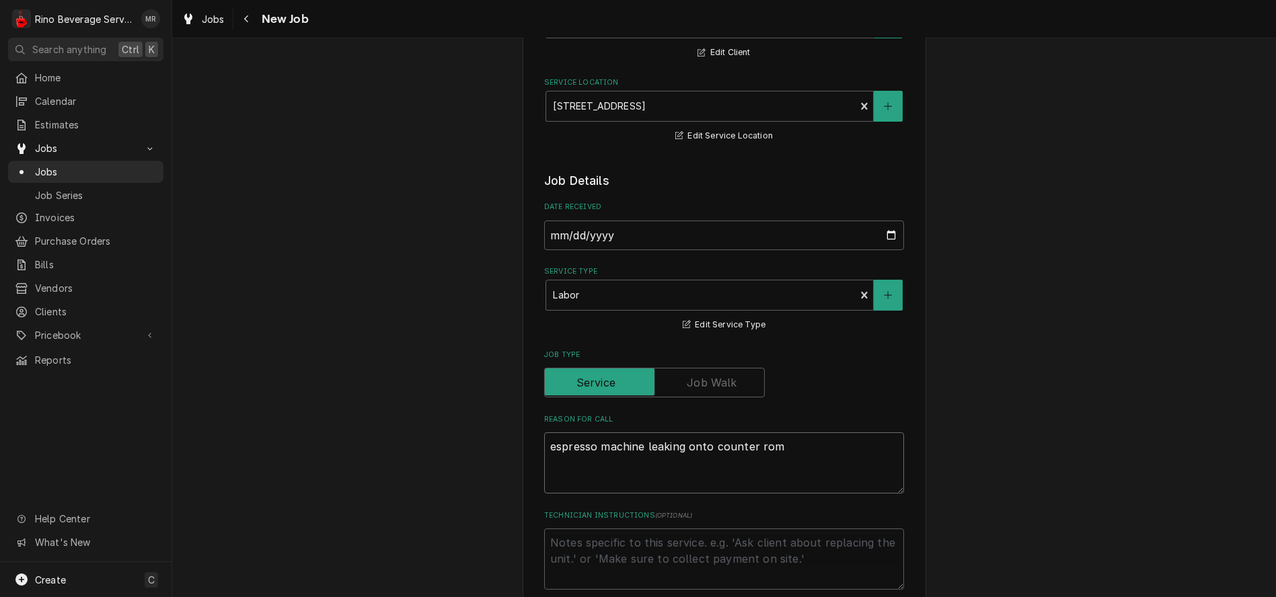
type textarea "x"
type textarea "espresso machine leaking onto counter rom"
type textarea "x"
type textarea "espresso machine leaking onto counter rom r"
type textarea "x"
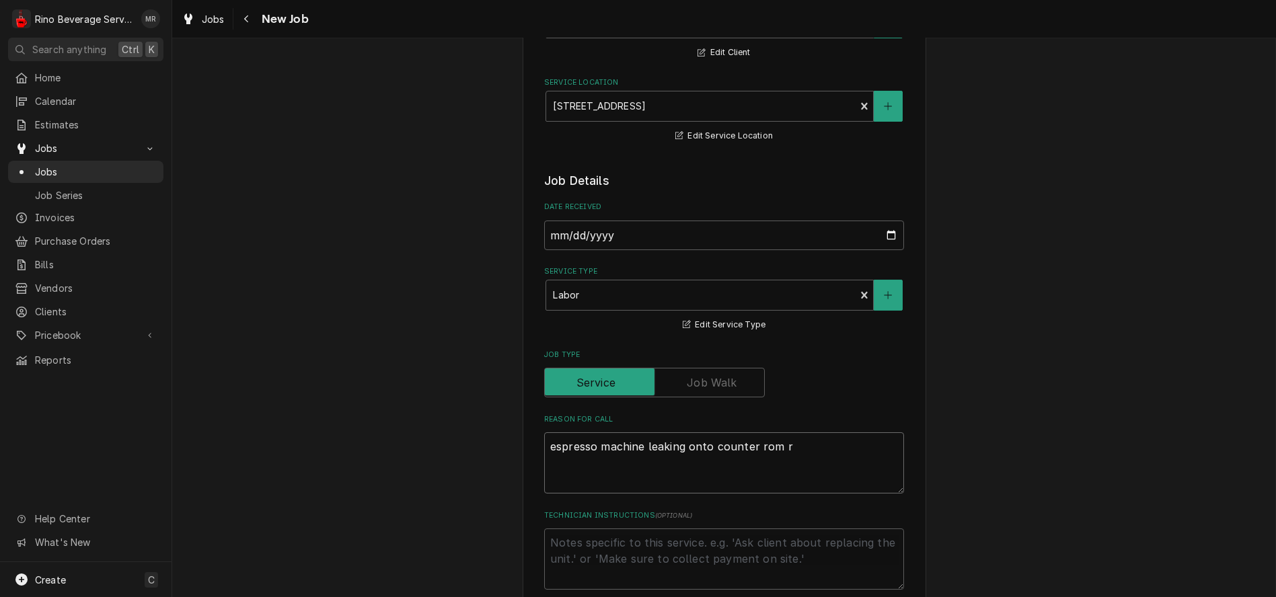
type textarea "espresso machine leaking onto counter rom ri"
type textarea "x"
type textarea "espresso machine leaking onto counter rom rig"
type textarea "x"
type textarea "espresso machine leaking onto counter rom righ"
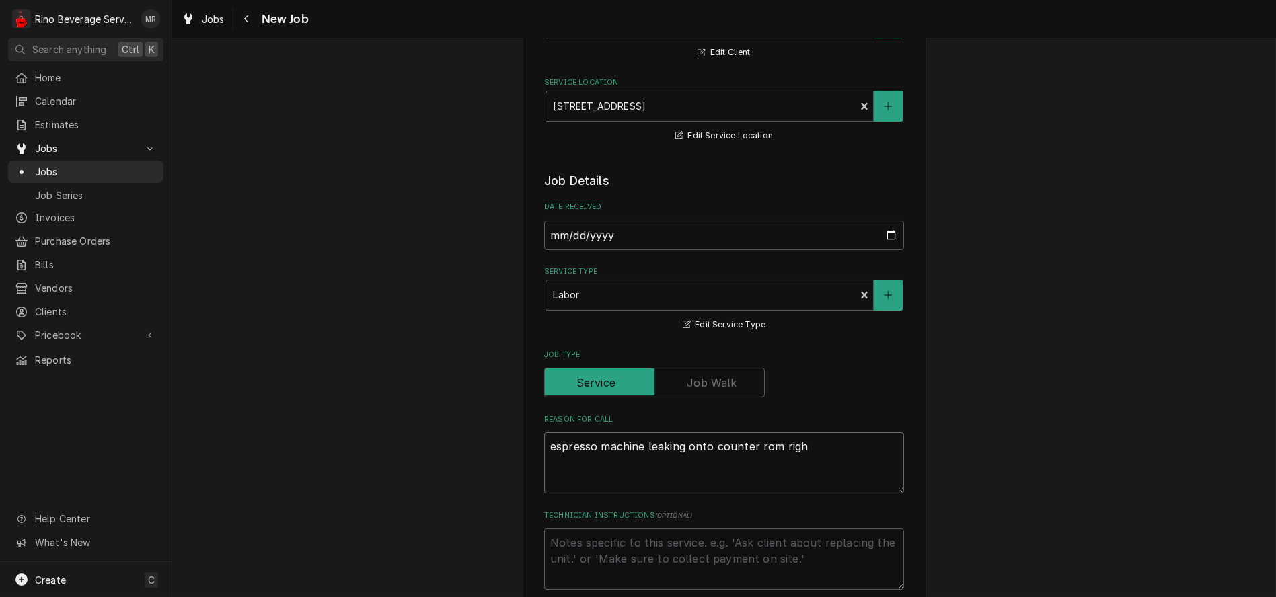
type textarea "x"
type textarea "espresso machine leaking onto counter rom right"
type textarea "x"
type textarea "espresso machine leaking onto counter rom right"
type textarea "x"
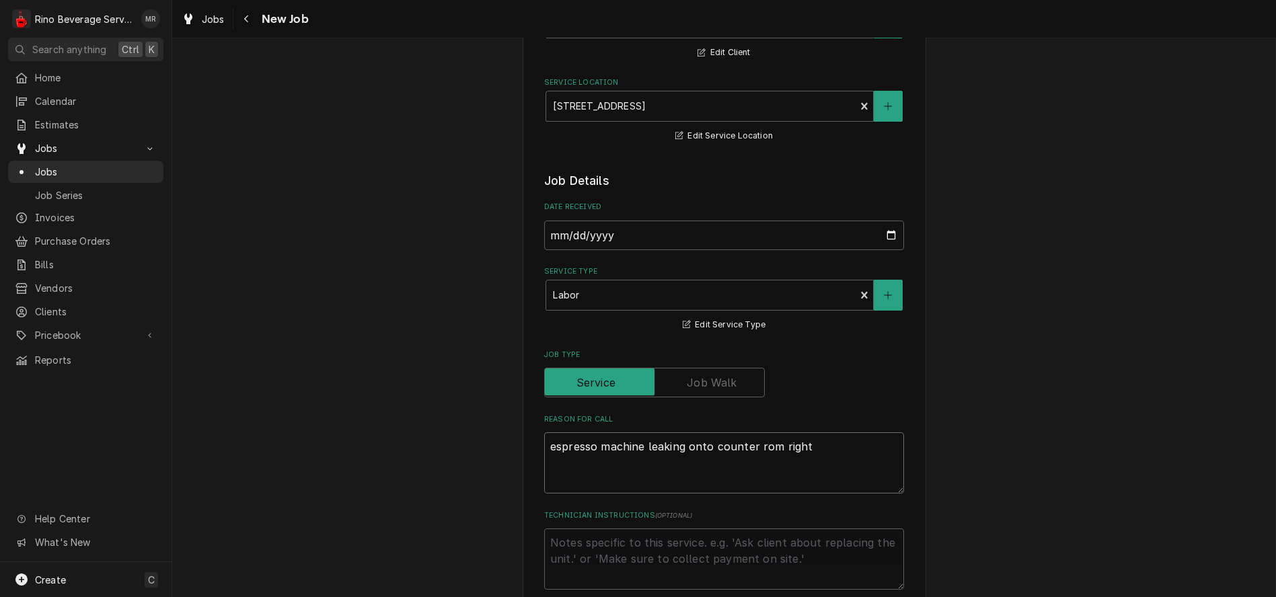
type textarea "espresso machine leaking onto counter rom right s"
type textarea "x"
type textarea "espresso machine leaking onto counter rom right si"
type textarea "x"
type textarea "espresso machine leaking onto counter rom right sid"
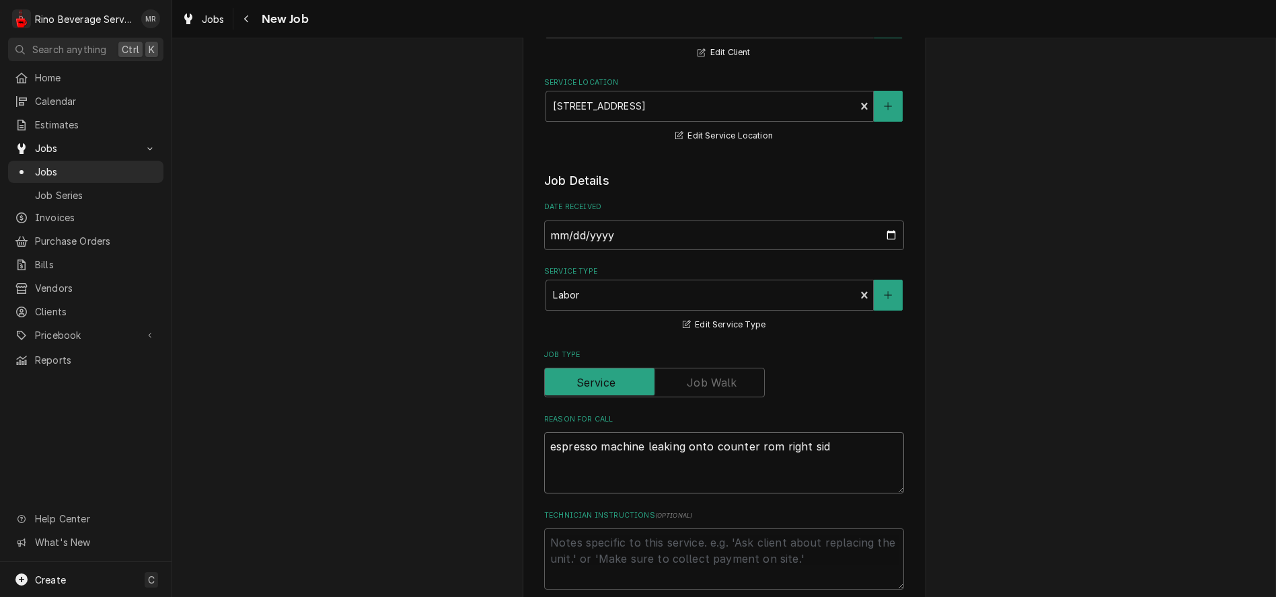
type textarea "x"
type textarea "espresso machine leaking onto counter rom right side"
type textarea "x"
type textarea "espresso machine leaking onto counter rom right side"
type textarea "x"
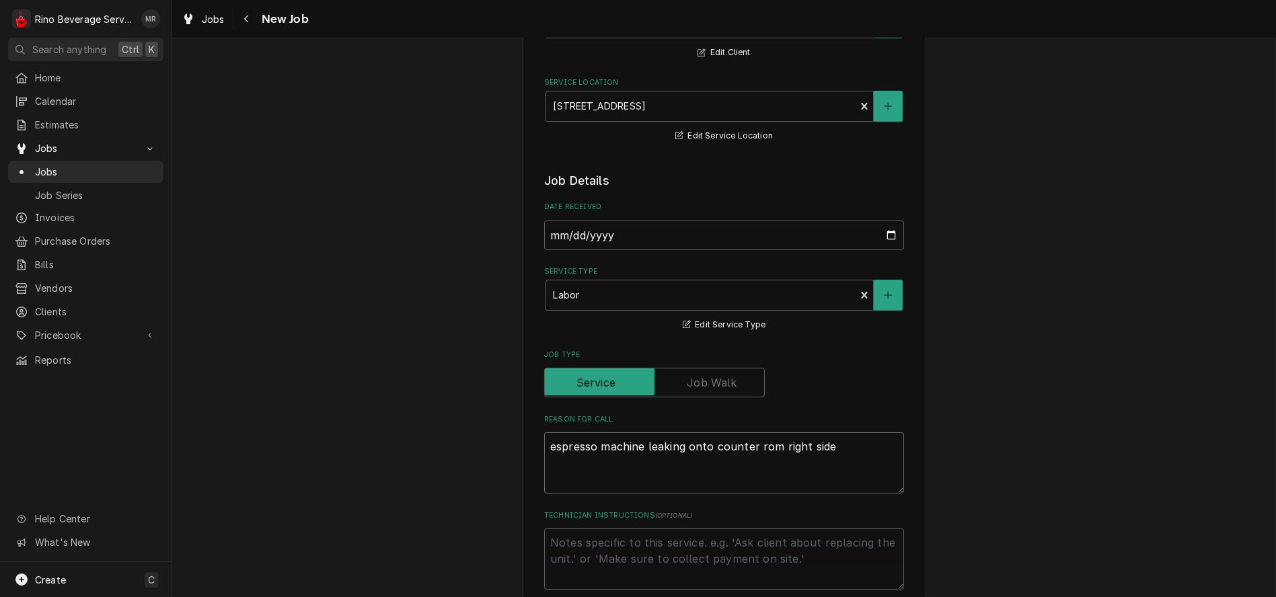
type textarea "espresso machine leaking onto counter rom right side o"
type textarea "x"
type textarea "espresso machine leaking onto counter rom right side of"
type textarea "x"
type textarea "espresso machine leaking onto counter rom right side of"
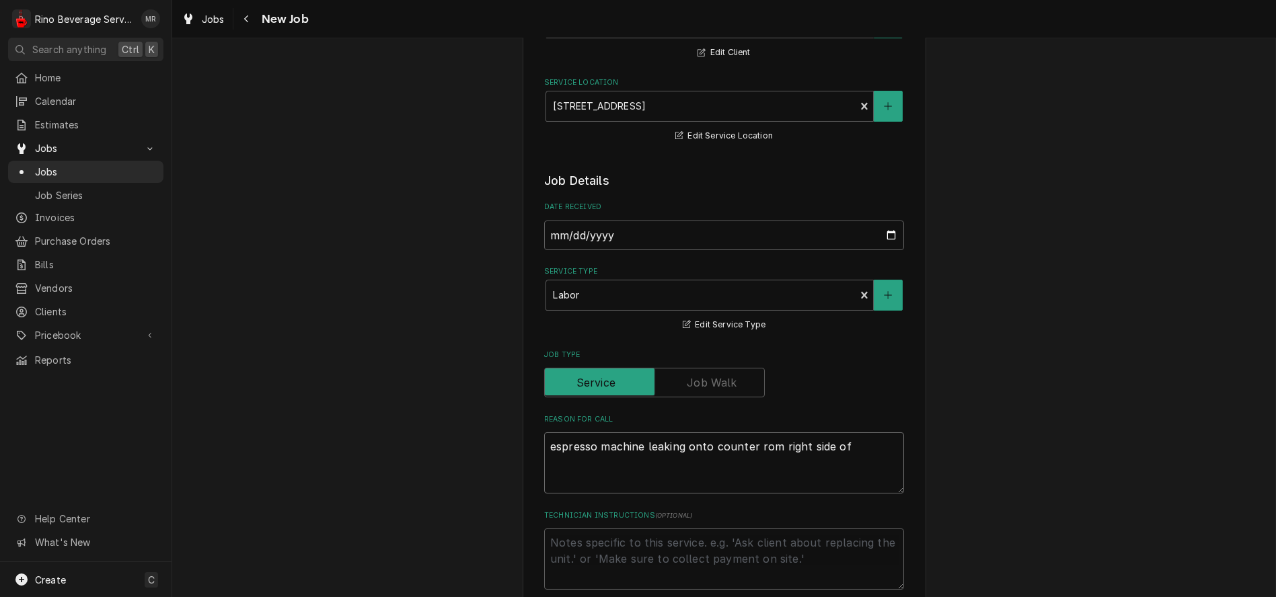
type textarea "x"
type textarea "espresso machine leaking onto counter rom right side of m"
type textarea "x"
type textarea "espresso machine leaking onto counter rom right side of ma"
type textarea "x"
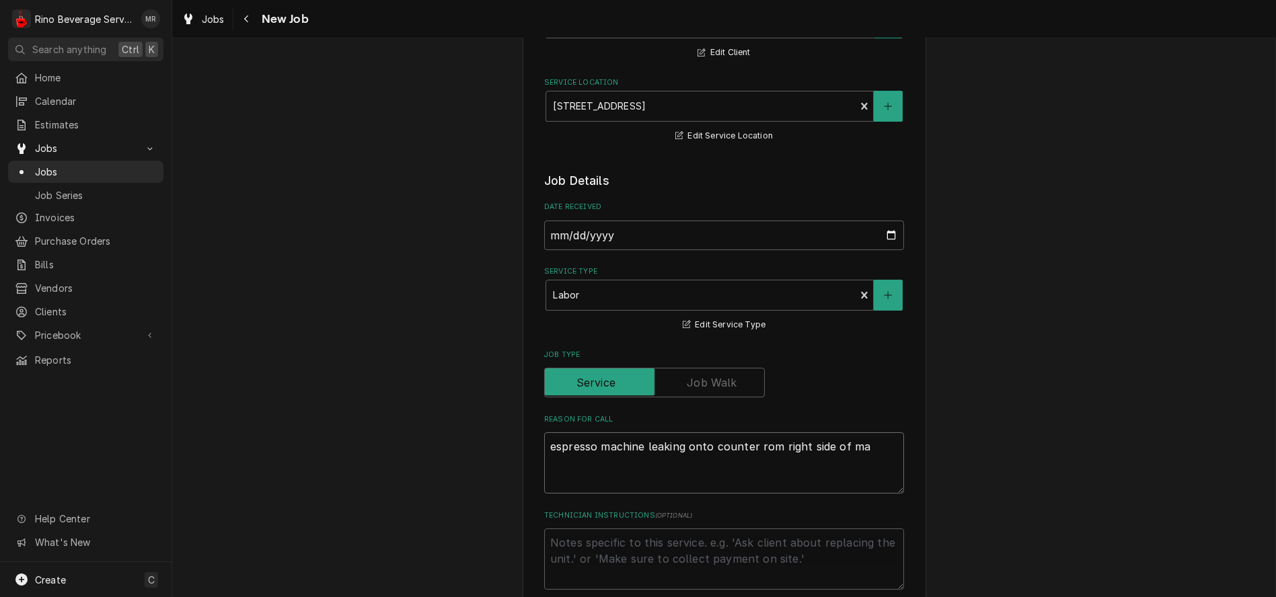
type textarea "espresso machine leaking onto counter rom right side of mac"
type textarea "x"
type textarea "espresso machine leaking onto counter rom right side of mach"
type textarea "x"
type textarea "espresso machine leaking onto counter rom right side of machi"
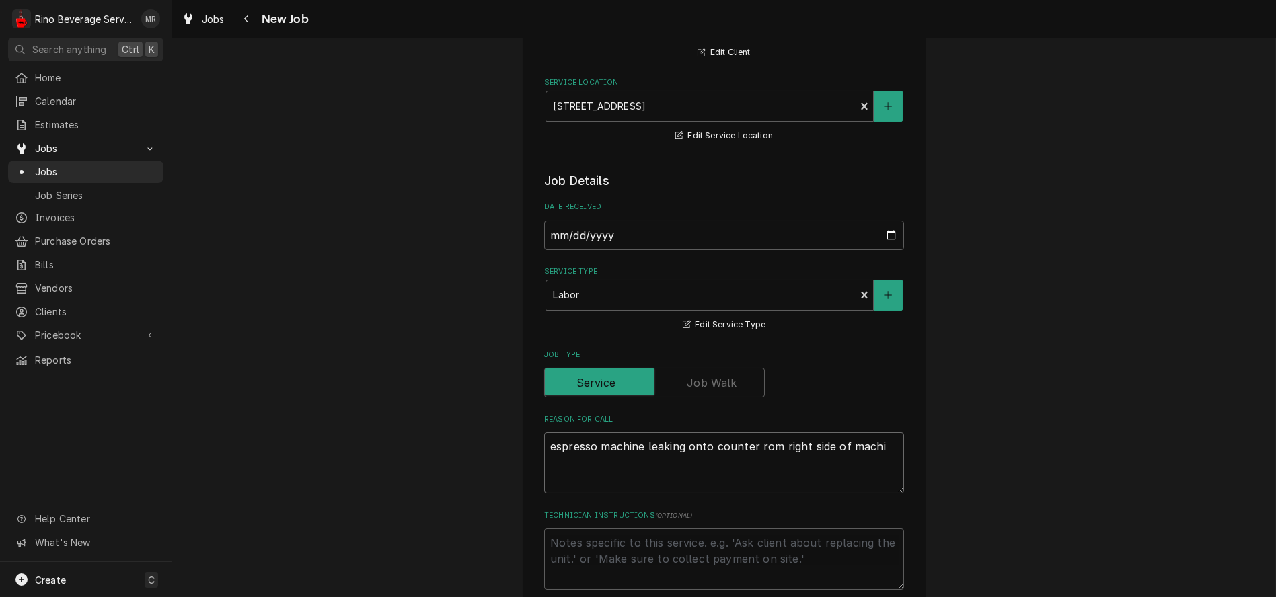
type textarea "x"
type textarea "espresso machine leaking onto counter rom right side of machin"
type textarea "x"
type textarea "espresso machine leaking onto counter rom right side of machine"
type textarea "x"
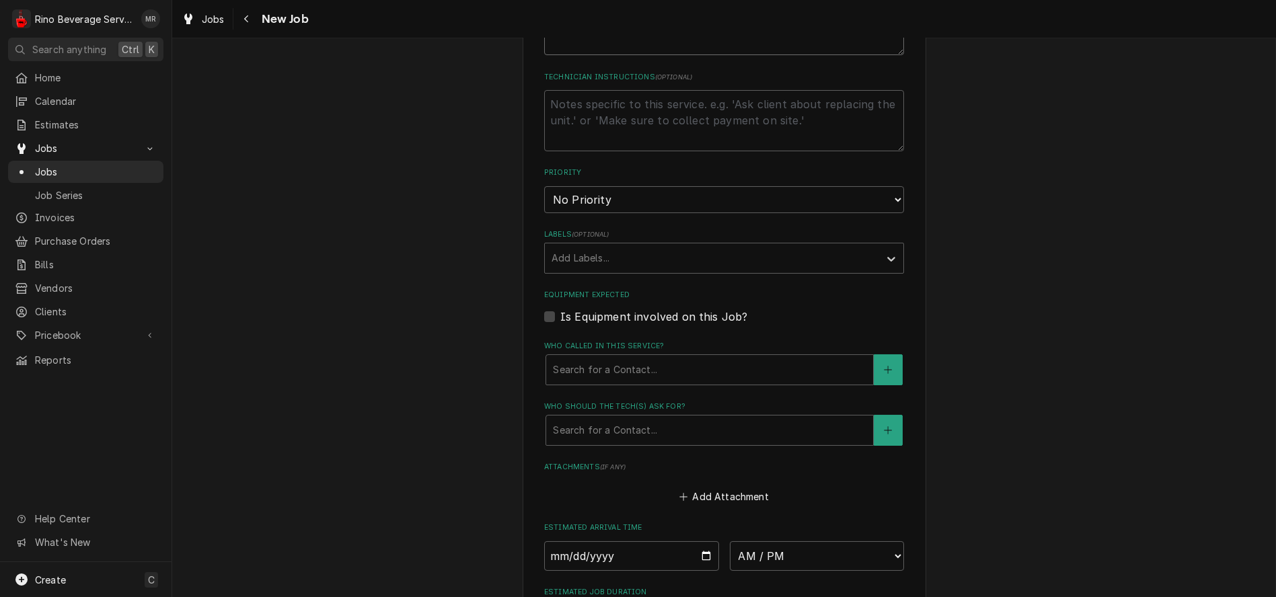
scroll to position [583, 0]
type textarea "espresso machine leaking onto counter rom right side of machine"
click at [607, 208] on select "No Priority Urgent High Medium Low" at bounding box center [724, 204] width 360 height 27
select select "1"
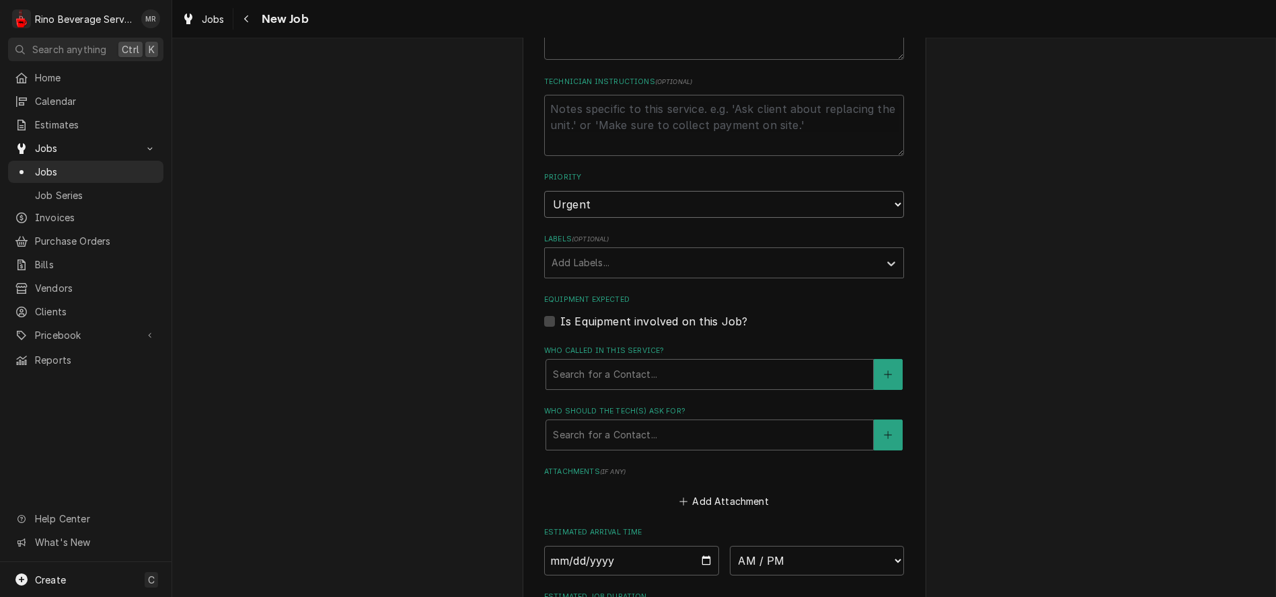
click at [544, 192] on select "No Priority Urgent High Medium Low" at bounding box center [724, 204] width 360 height 27
type textarea "x"
click at [560, 324] on label "Is Equipment involved on this Job?" at bounding box center [653, 321] width 187 height 16
click at [560, 324] on input "Equipment Expected" at bounding box center [740, 328] width 360 height 30
checkbox input "true"
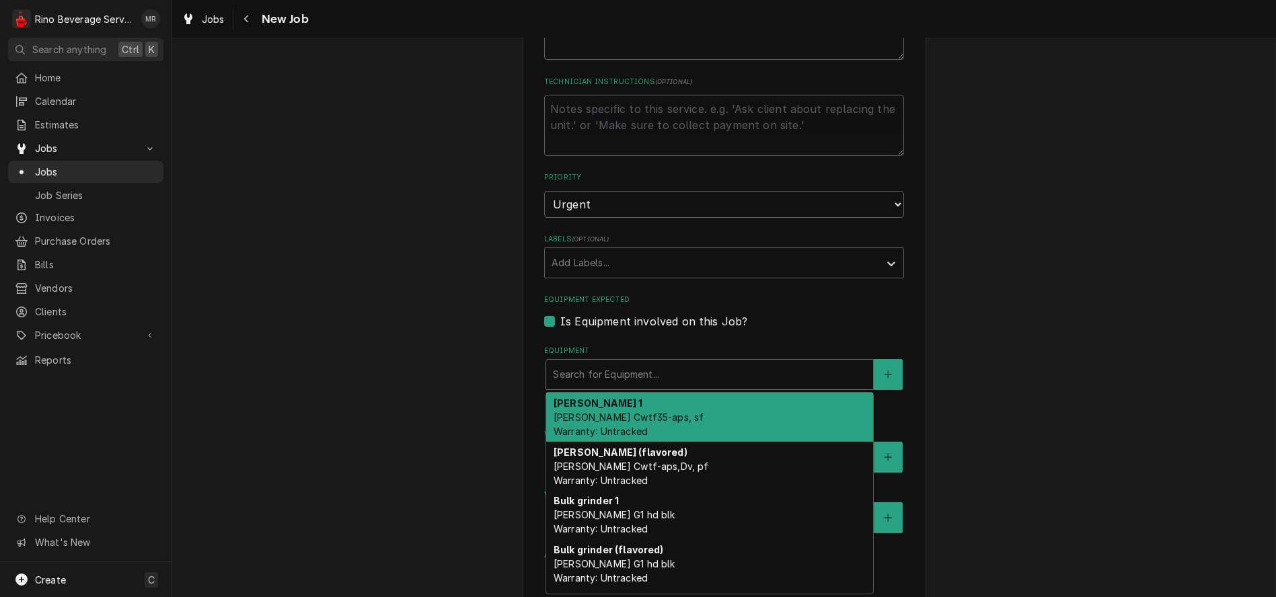
click at [575, 378] on div "Equipment" at bounding box center [709, 375] width 313 height 24
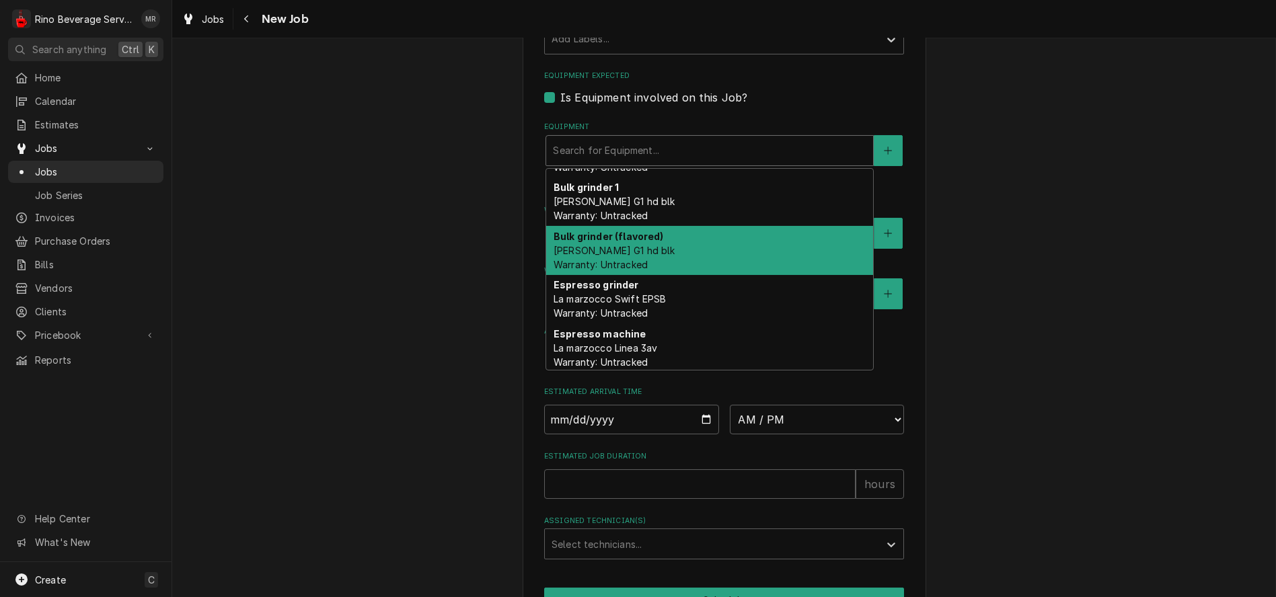
scroll to position [92, 0]
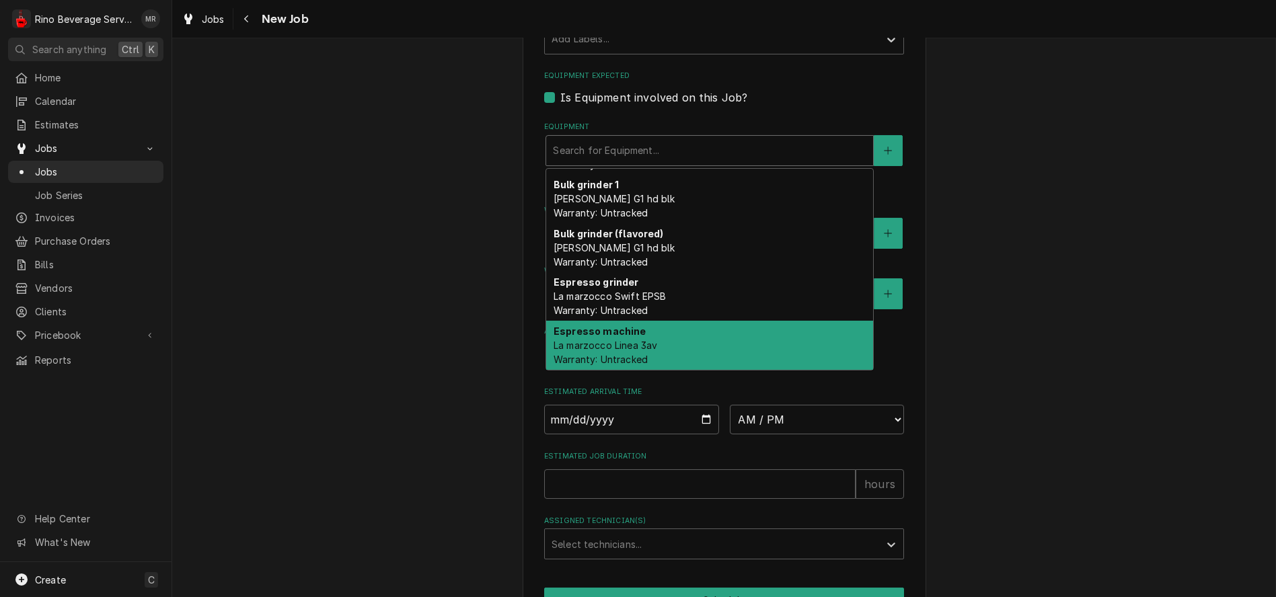
click at [701, 351] on div "Espresso machine La marzocco Linea 3av Warranty: Untracked" at bounding box center [709, 345] width 327 height 49
type textarea "x"
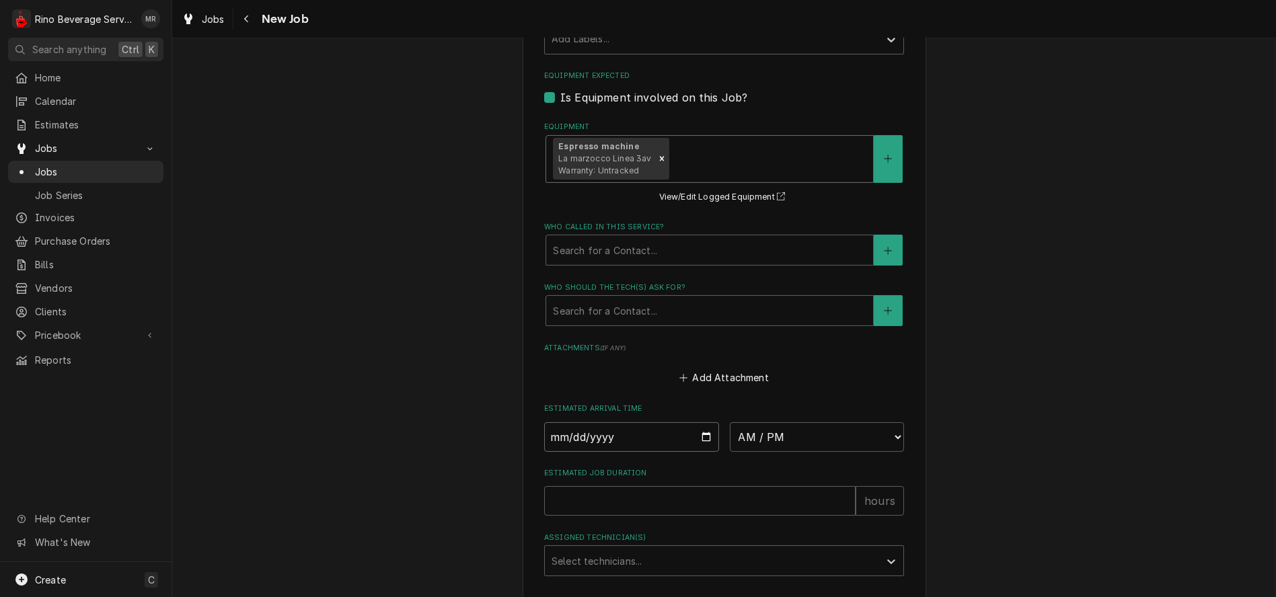
click at [697, 441] on input "Date" at bounding box center [631, 437] width 175 height 30
type input "2025-10-14"
type textarea "x"
click at [886, 437] on select "AM / PM 6:00 AM 6:15 AM 6:30 AM 6:45 AM 7:00 AM 7:15 AM 7:30 AM 7:45 AM 8:00 AM…" at bounding box center [817, 437] width 175 height 30
select select "10:30:00"
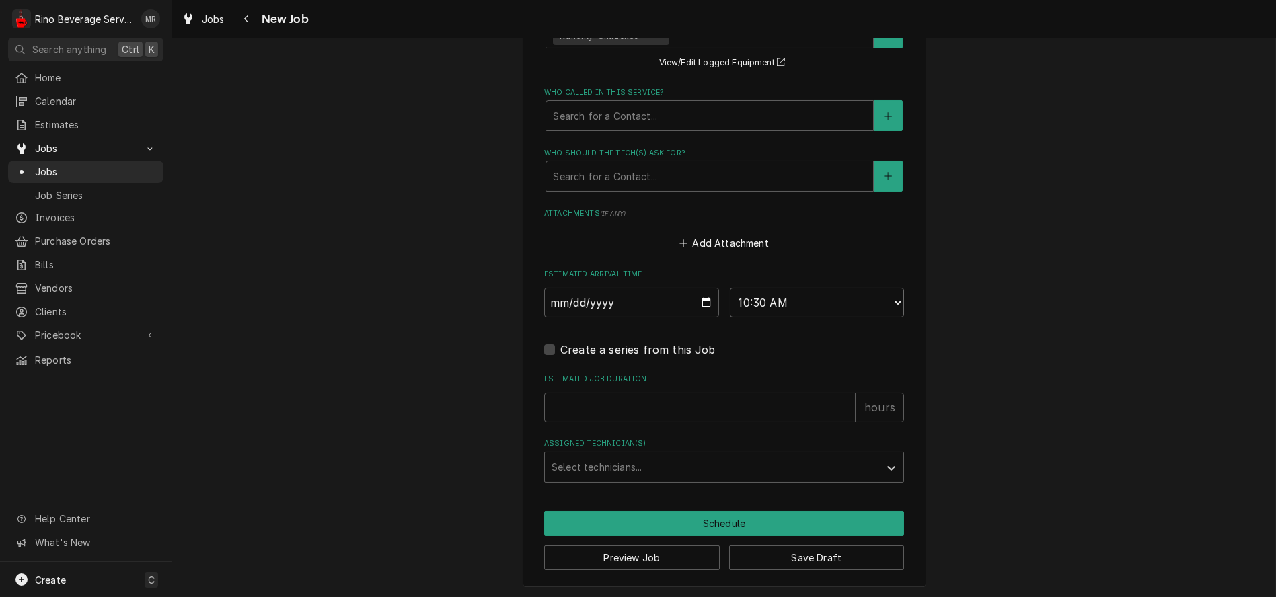
scroll to position [948, 0]
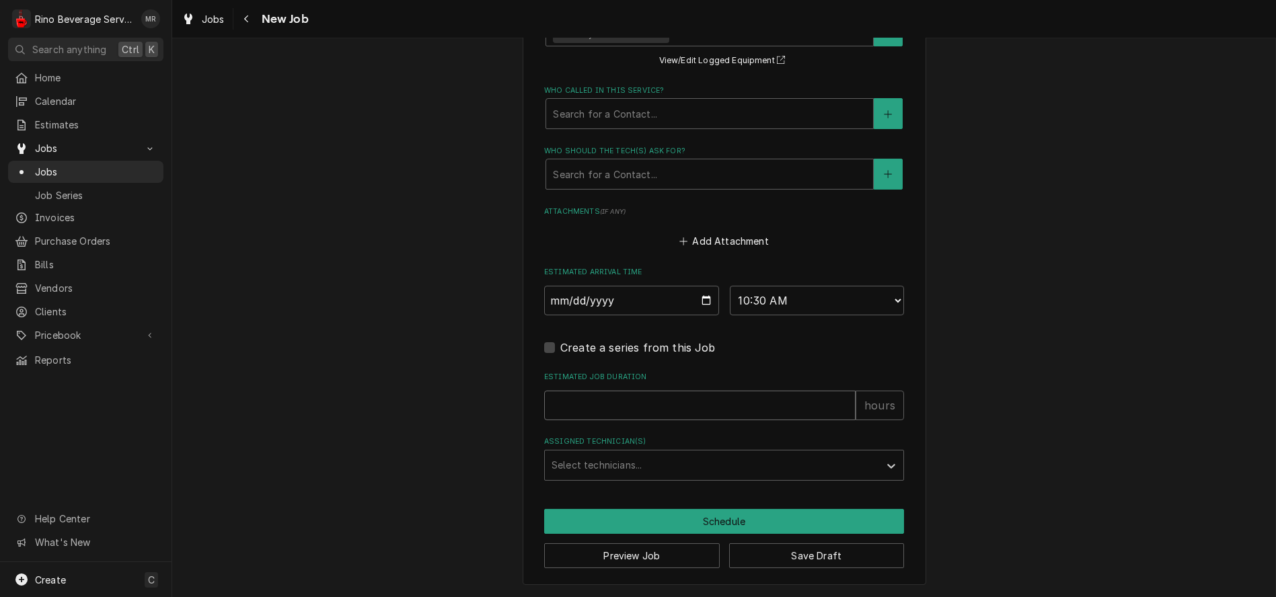
type textarea "x"
type input "1"
click at [839, 400] on input "1" at bounding box center [699, 406] width 311 height 30
type textarea "x"
type input "1.5"
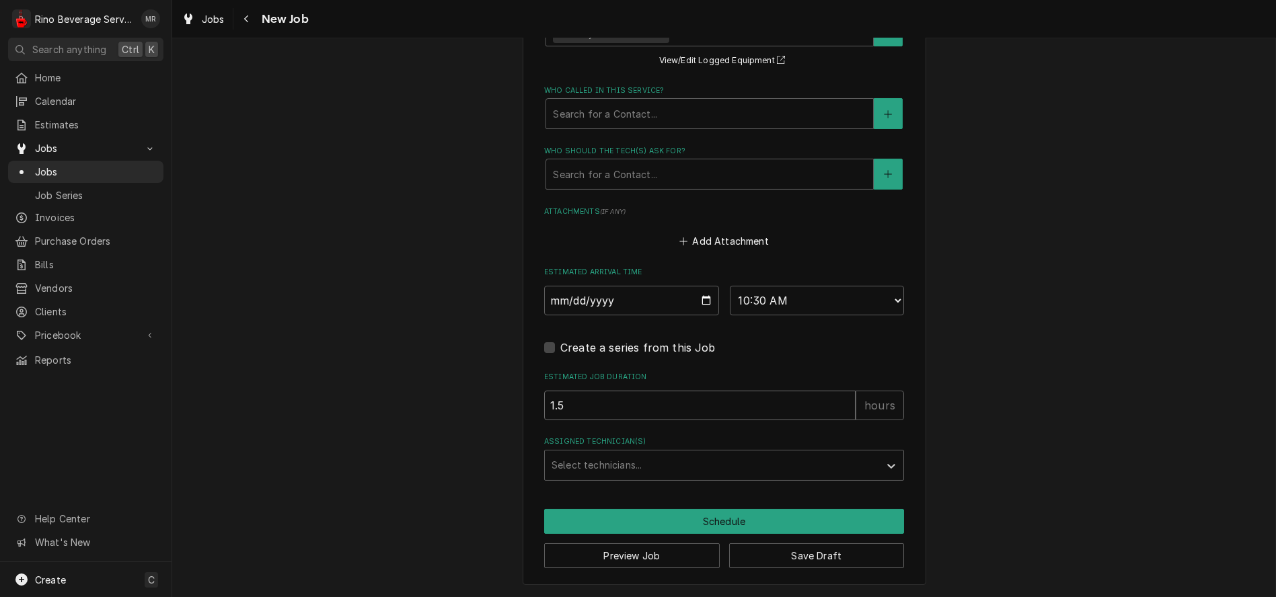
type textarea "x"
type input "1.5"
click at [884, 460] on icon "Assigned Technician(s)" at bounding box center [890, 465] width 13 height 13
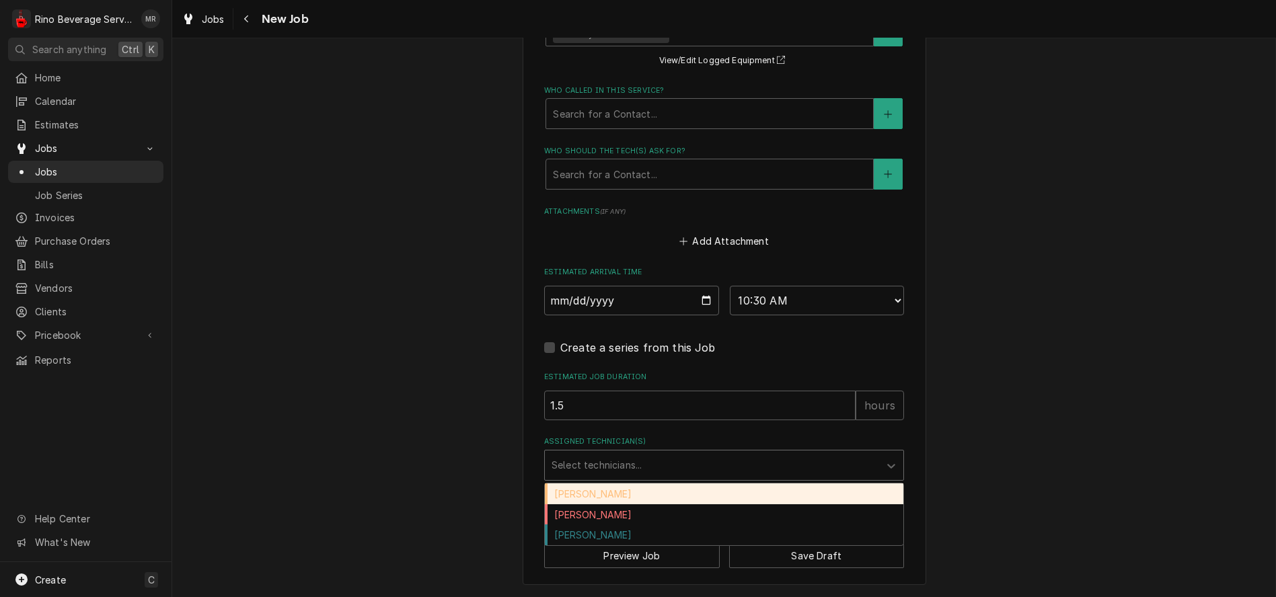
click at [808, 492] on div "Damon Rinehart" at bounding box center [724, 494] width 358 height 21
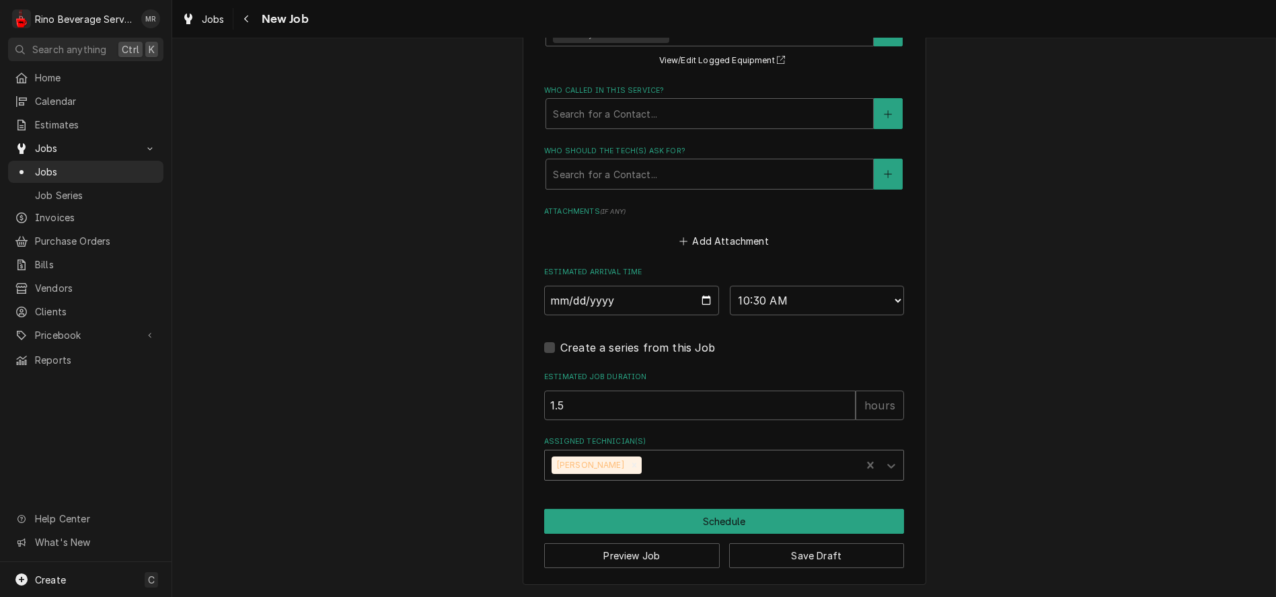
type textarea "x"
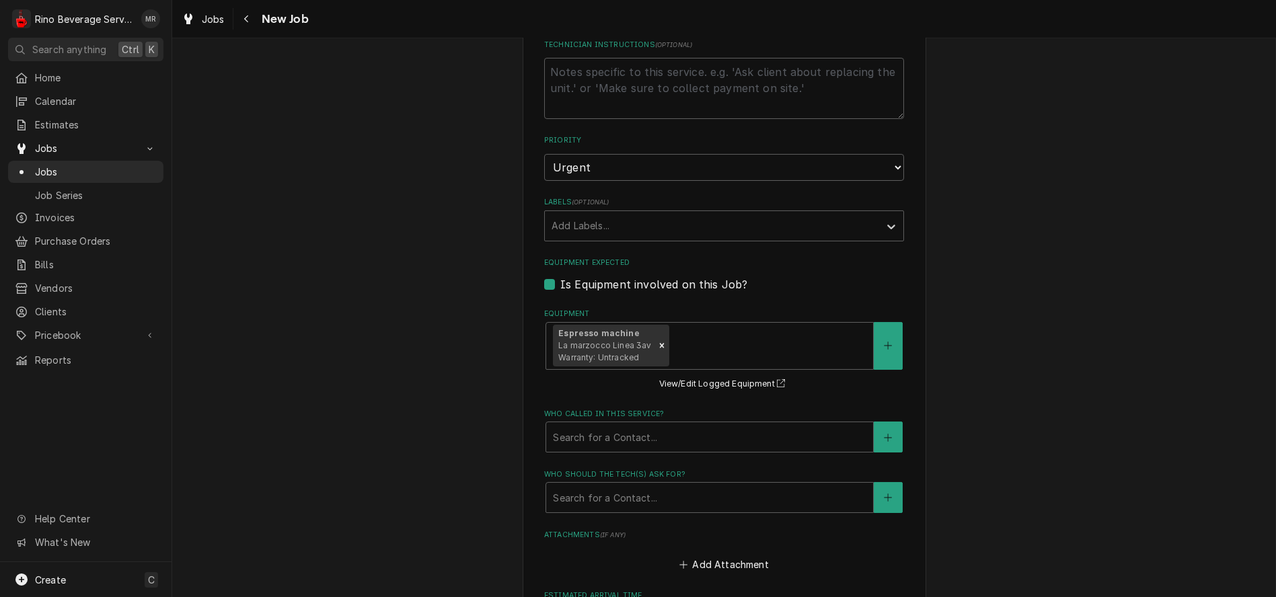
scroll to position [574, 0]
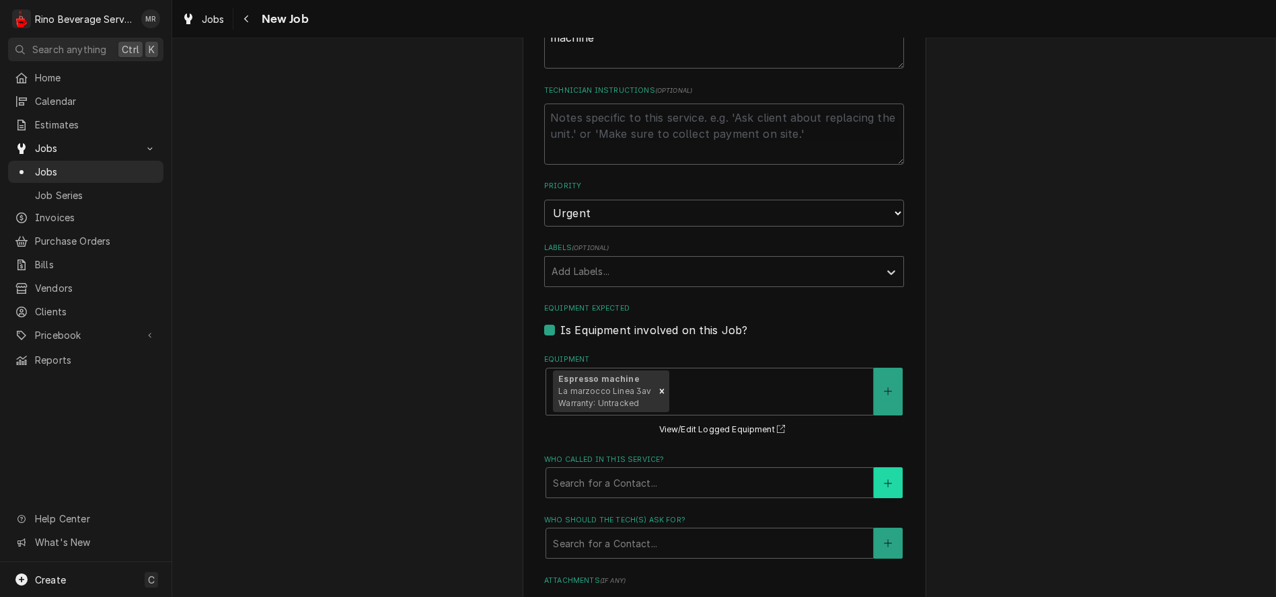
click at [885, 481] on icon "Create New Contact" at bounding box center [888, 483] width 8 height 9
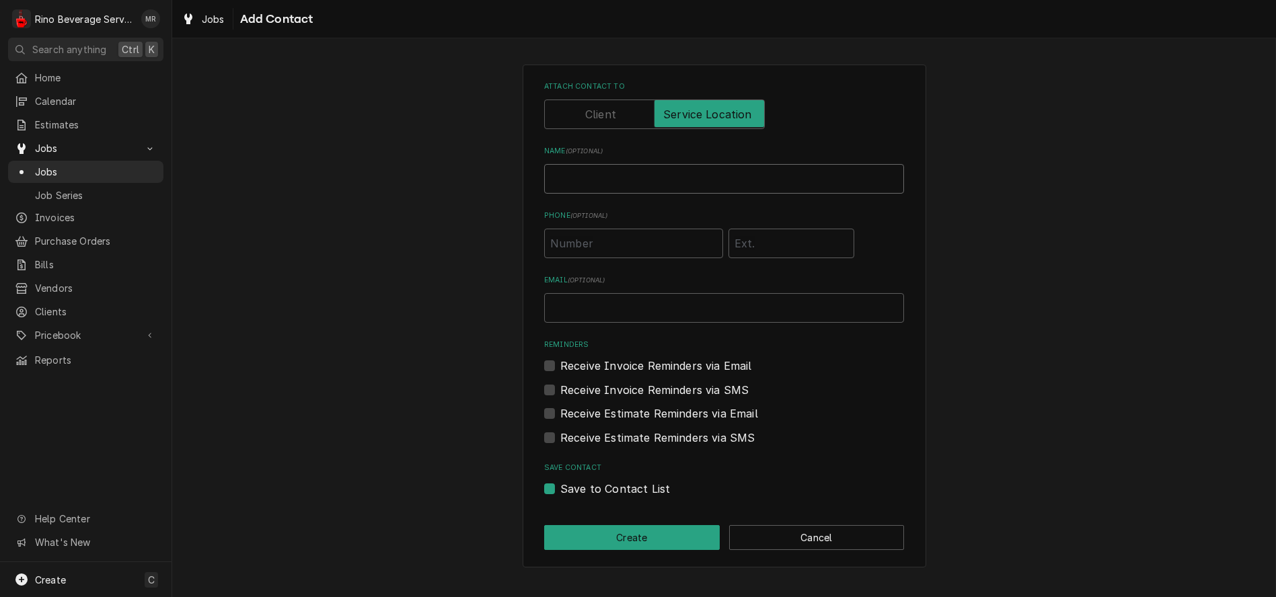
click at [617, 178] on input "Name ( optional )" at bounding box center [724, 179] width 360 height 30
type input "Daniel Hamm"
type input "(585) 317-9510"
click at [618, 313] on input "Email ( optional )" at bounding box center [724, 308] width 360 height 30
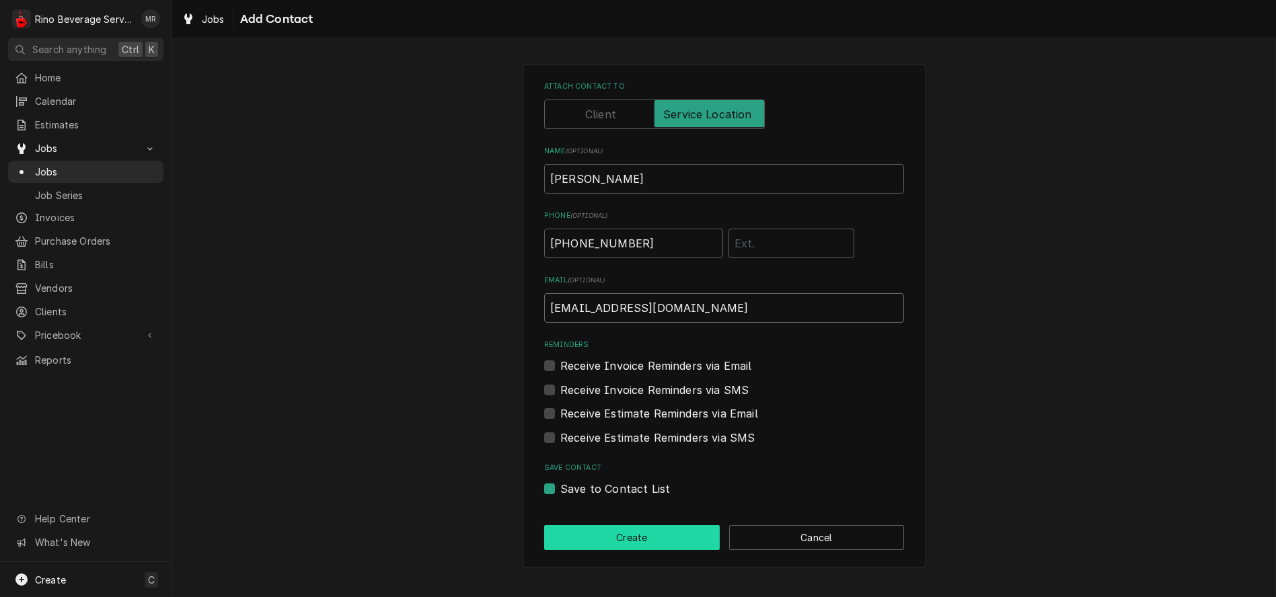
type input "grandviewyard@winanscandies.com"
click at [615, 538] on button "Create" at bounding box center [632, 537] width 176 height 25
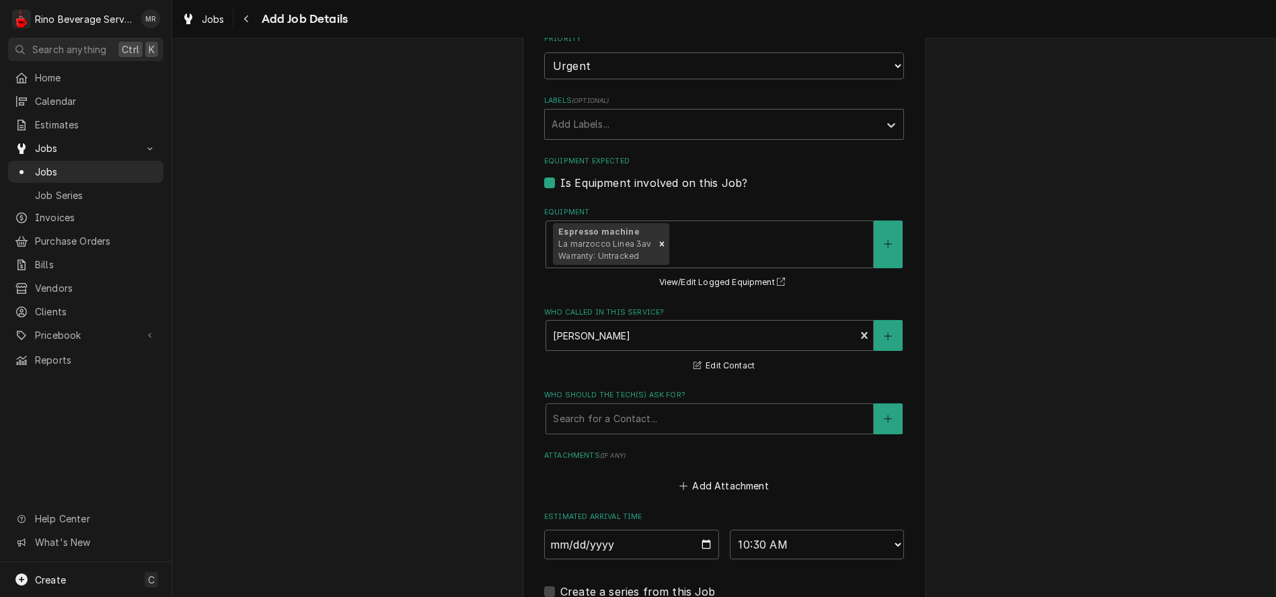
scroll to position [724, 0]
click at [599, 422] on div "Who should the tech(s) ask for?" at bounding box center [709, 416] width 313 height 24
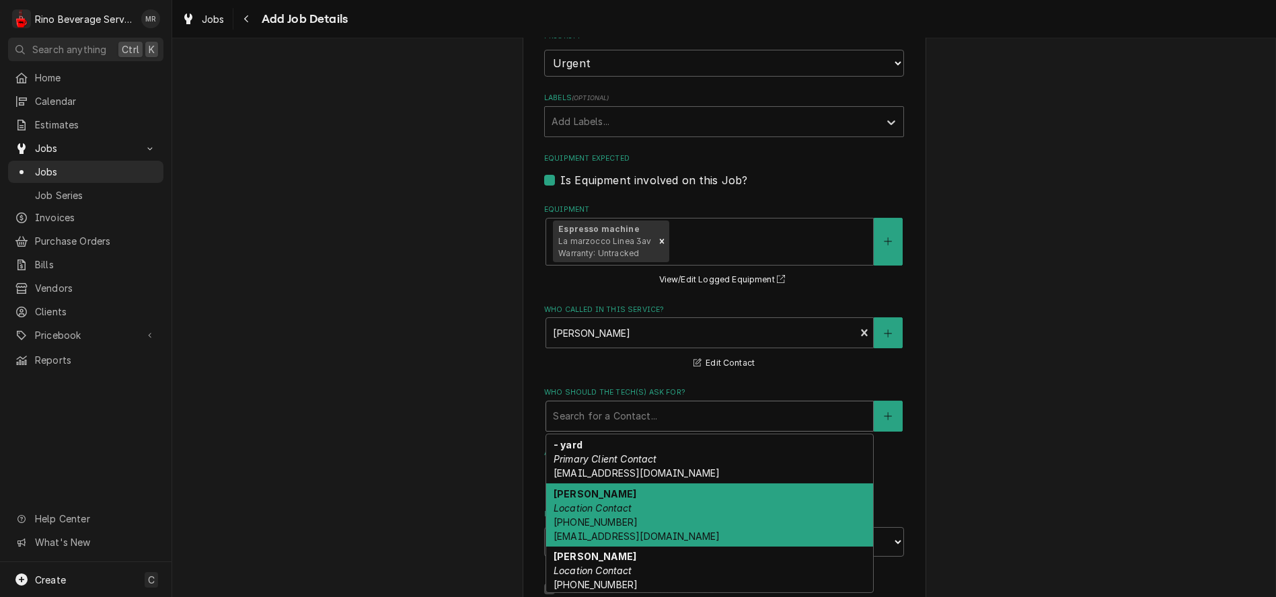
click at [647, 515] on div "Daniel Hamm Location Contact (585) 317-9510 grandviewyard@winanscandies.com" at bounding box center [709, 515] width 327 height 63
click at [690, 425] on div "Who should the tech(s) ask for?" at bounding box center [700, 416] width 295 height 24
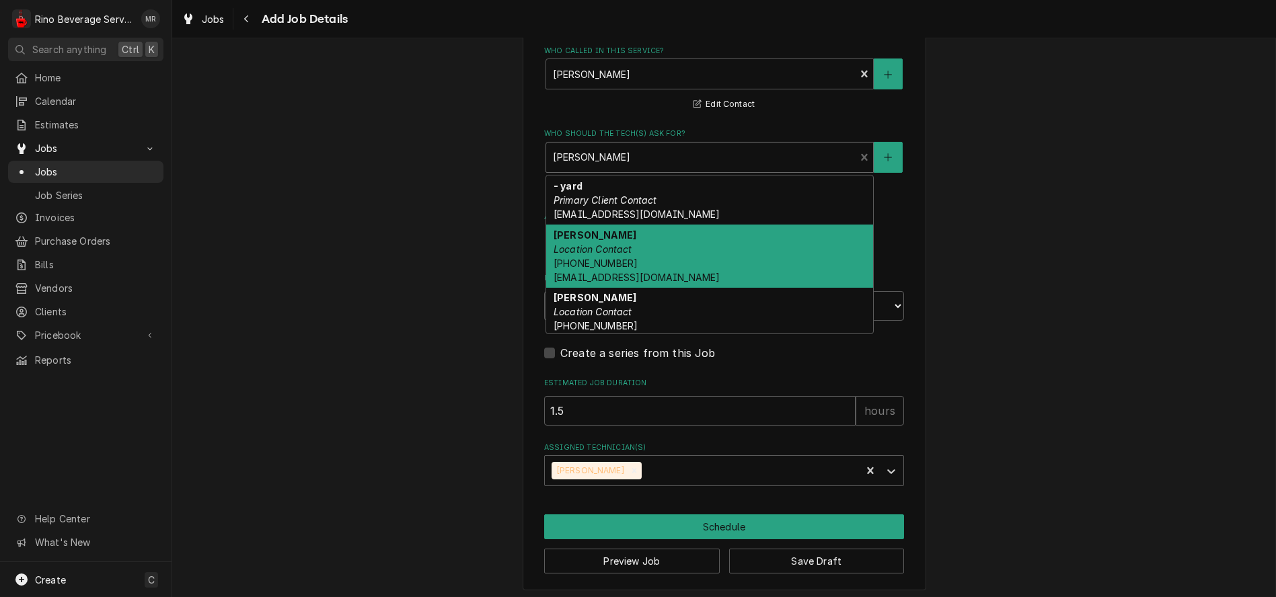
scroll to position [993, 0]
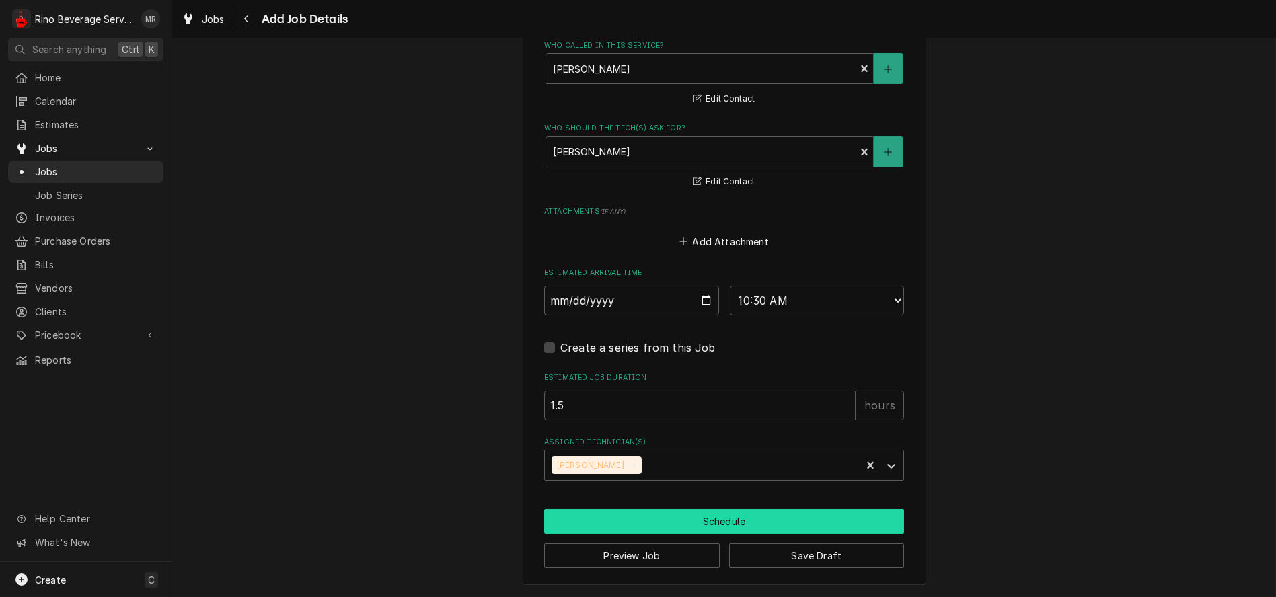
click at [711, 518] on button "Schedule" at bounding box center [724, 521] width 360 height 25
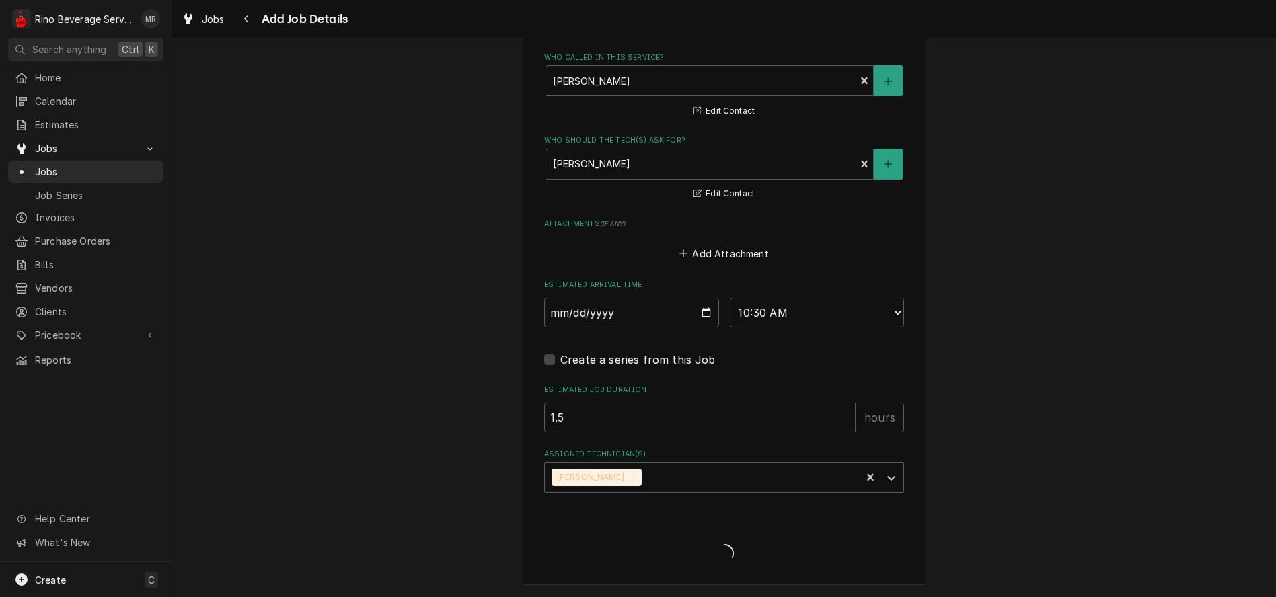
type textarea "x"
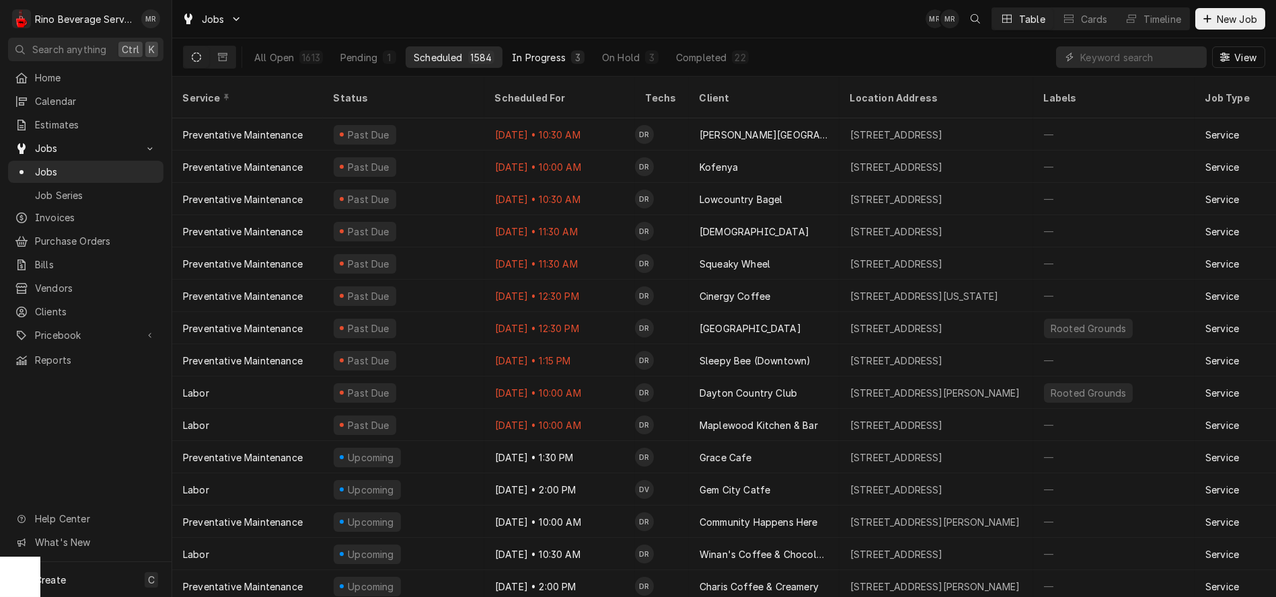
click at [528, 54] on div "In Progress" at bounding box center [539, 57] width 54 height 14
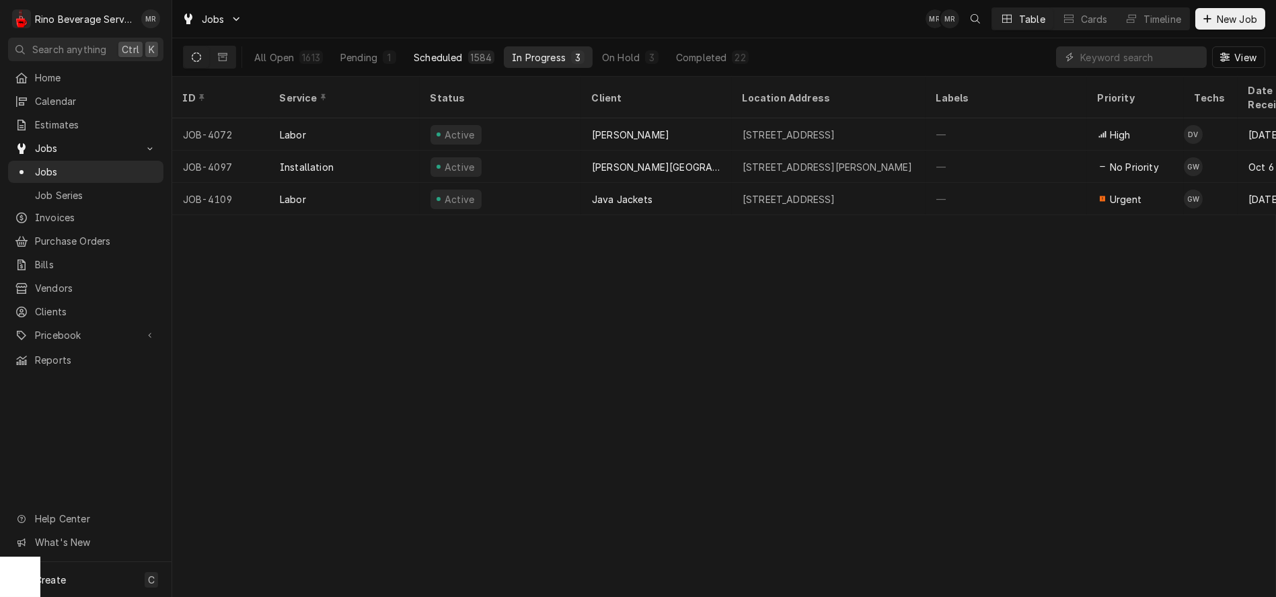
click at [459, 54] on div "Scheduled" at bounding box center [438, 57] width 48 height 14
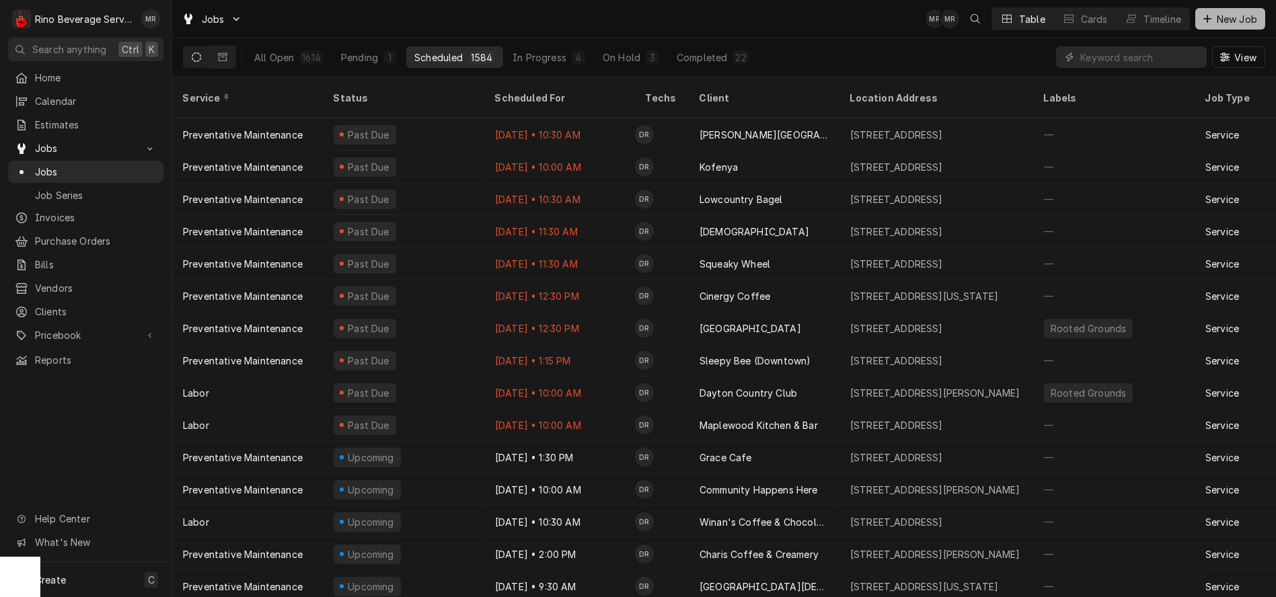
click at [1223, 24] on span "New Job" at bounding box center [1237, 19] width 46 height 14
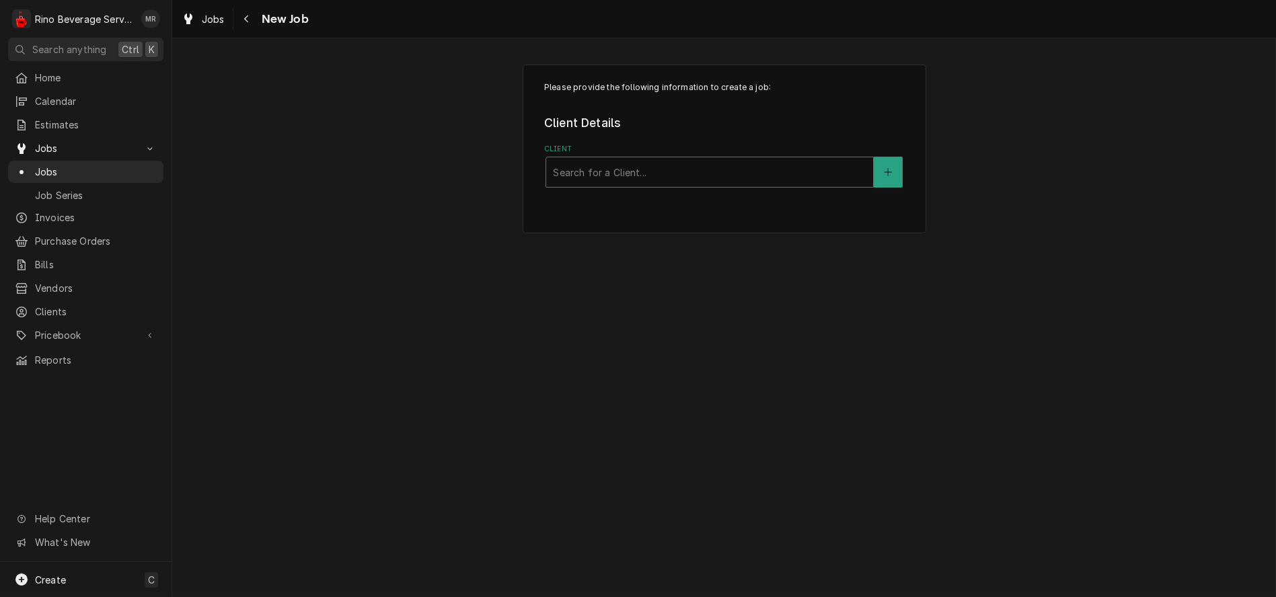
click at [716, 176] on div "Client" at bounding box center [709, 172] width 313 height 24
type input "m"
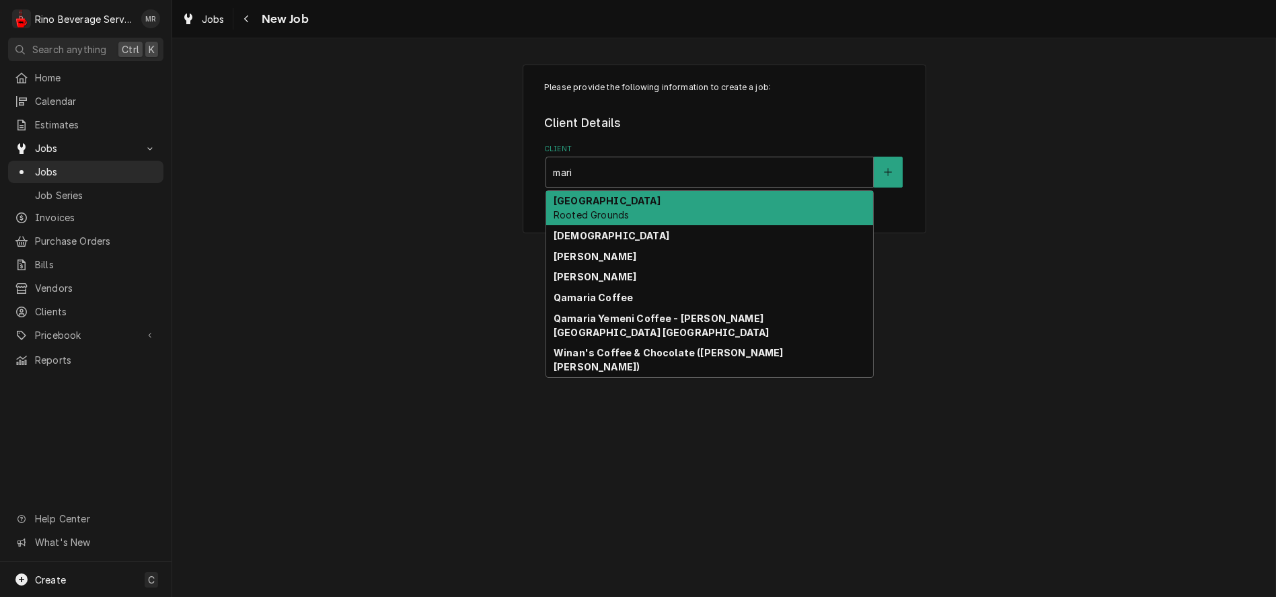
type input "mari"
click at [422, 317] on div "Please provide the following information to create a job: Client Details Client…" at bounding box center [724, 317] width 1104 height 559
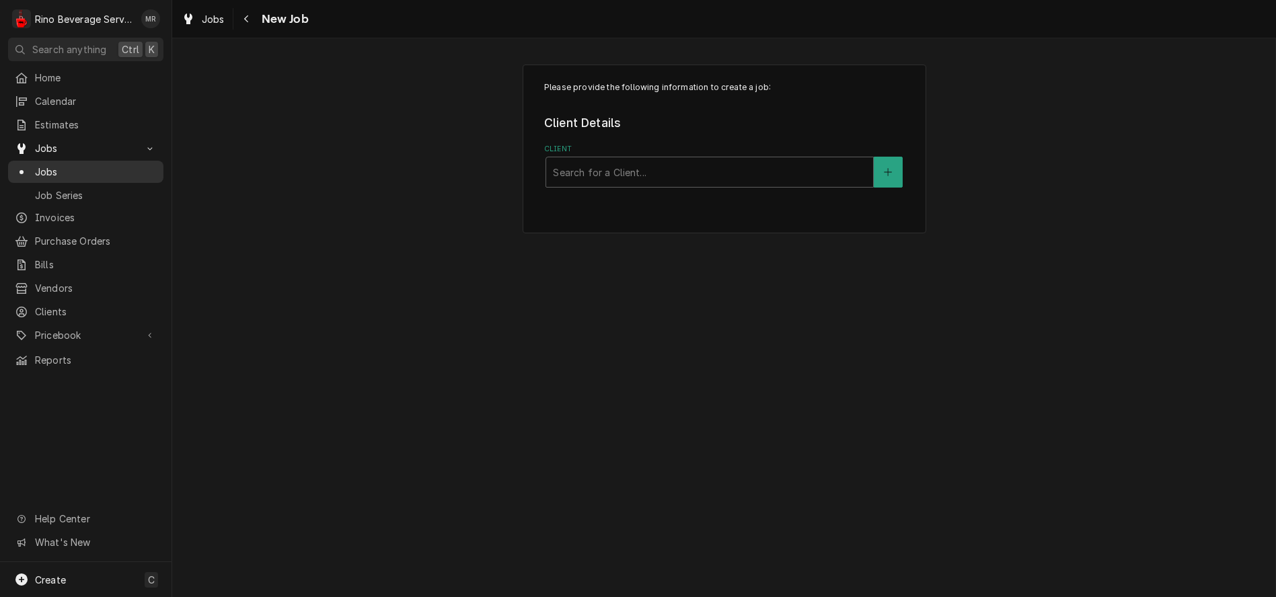
click at [114, 168] on span "Jobs" at bounding box center [96, 172] width 122 height 14
